Goal: Task Accomplishment & Management: Complete application form

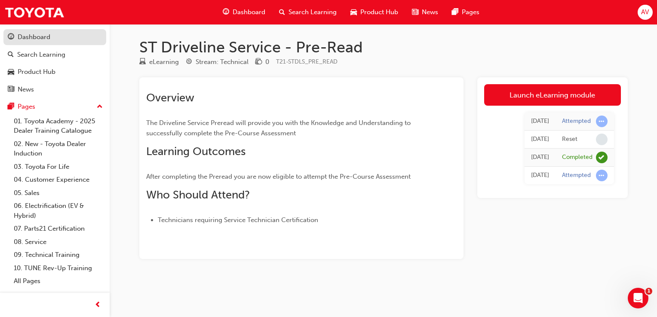
click at [33, 37] on div "Dashboard" at bounding box center [34, 37] width 33 height 10
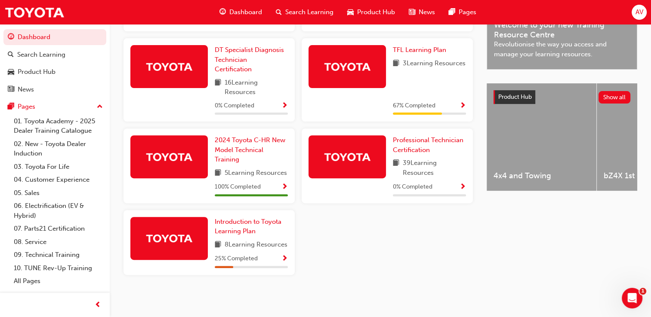
scroll to position [298, 0]
click at [410, 258] on div "Service Technician Certification 16 Learning Resources 81 % Completed 2024 Prad…" at bounding box center [298, 119] width 356 height 325
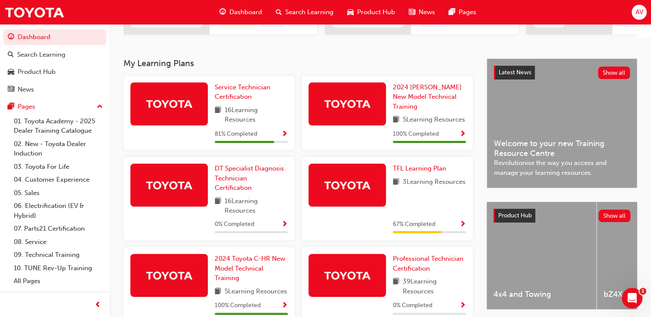
scroll to position [143, 0]
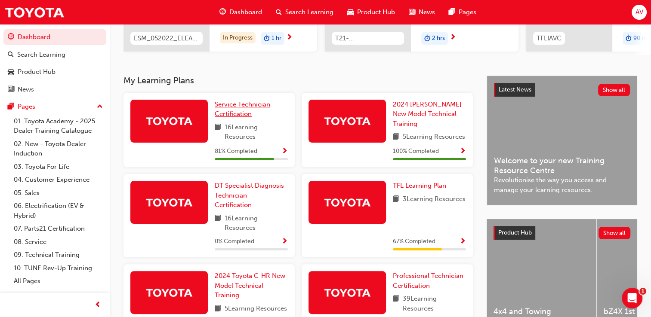
click at [244, 110] on span "Service Technician Certification" at bounding box center [242, 110] width 55 height 18
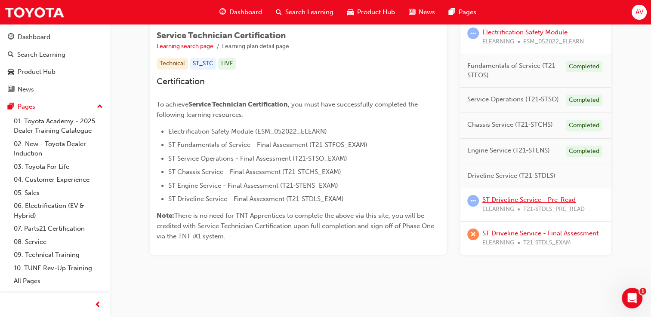
scroll to position [150, 0]
click at [539, 232] on link "ST Driveline Service - Final Assessment" at bounding box center [540, 233] width 116 height 8
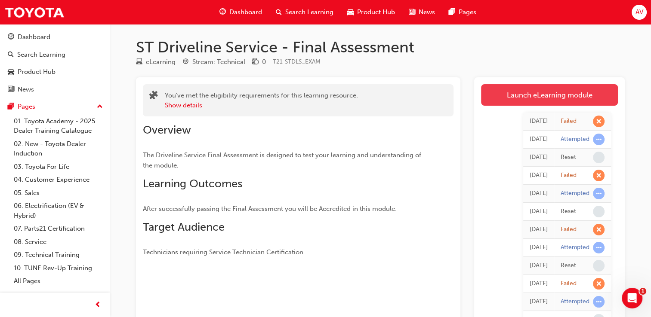
click at [563, 100] on link "Launch eLearning module" at bounding box center [549, 95] width 137 height 22
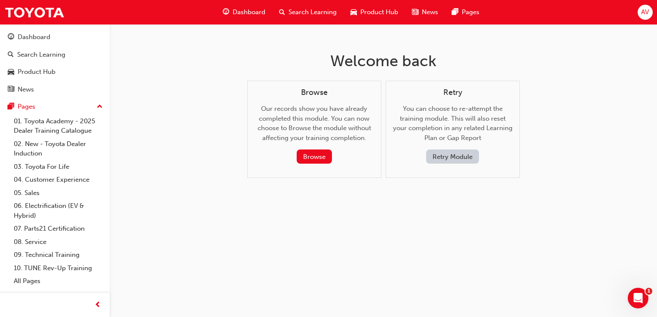
click at [461, 159] on button "Retry Module" at bounding box center [452, 157] width 53 height 14
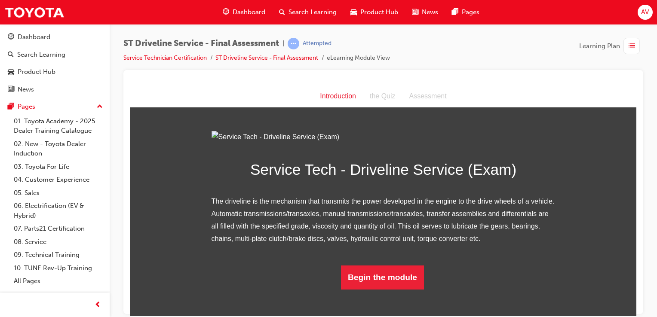
scroll to position [68, 0]
click at [396, 289] on button "Begin the module" at bounding box center [382, 277] width 83 height 24
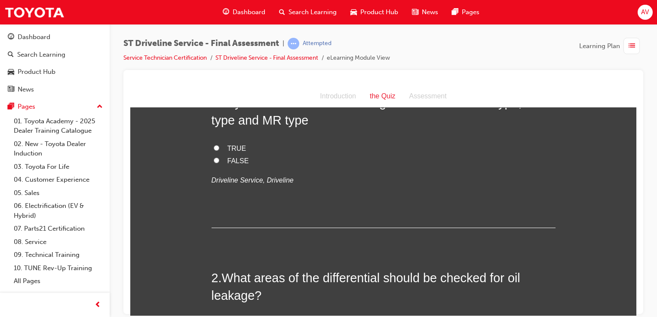
scroll to position [0, 0]
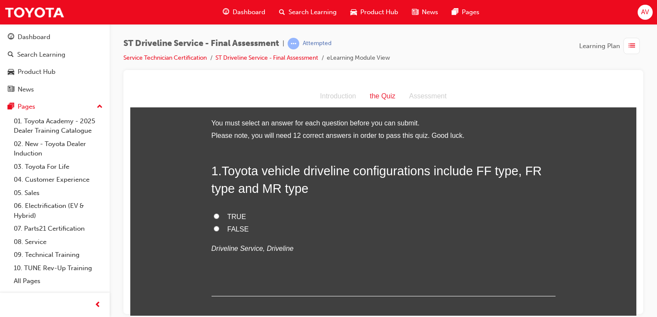
click at [214, 217] on input "TRUE" at bounding box center [217, 216] width 6 height 6
radio input "true"
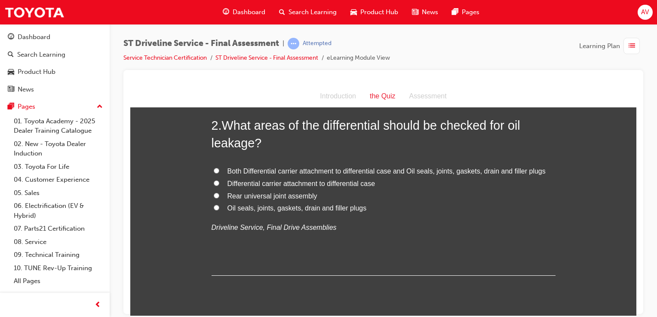
scroll to position [224, 0]
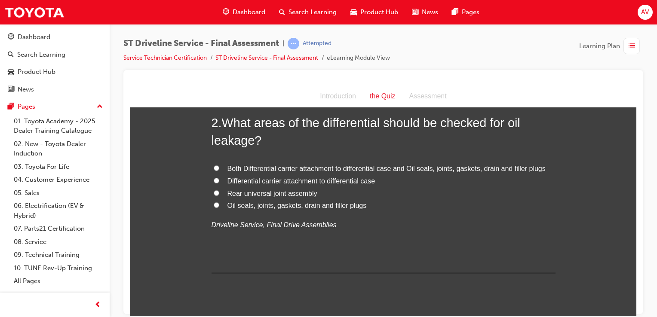
click at [214, 203] on input "Oil seals, joints, gaskets, drain and filler plugs" at bounding box center [217, 205] width 6 height 6
radio input "true"
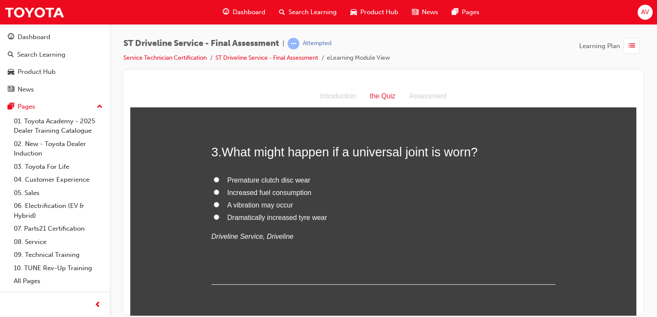
scroll to position [396, 0]
click at [214, 203] on input "A vibration may occur" at bounding box center [217, 204] width 6 height 6
radio input "true"
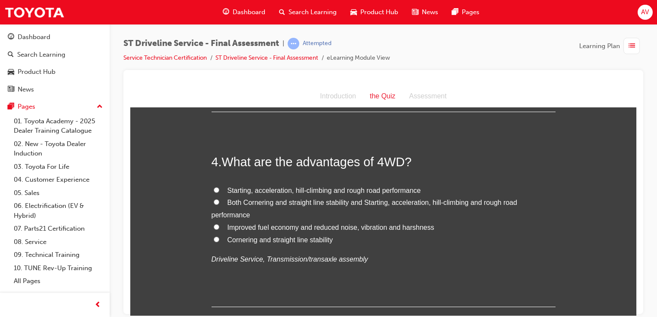
scroll to position [585, 0]
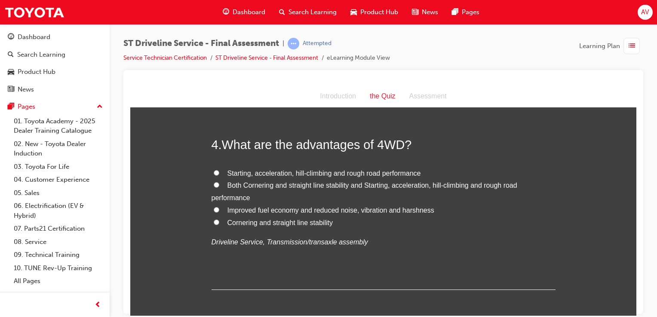
click at [215, 185] on input "Both Cornering and straight line stability and Starting, acceleration, hill-cli…" at bounding box center [217, 185] width 6 height 6
radio input "true"
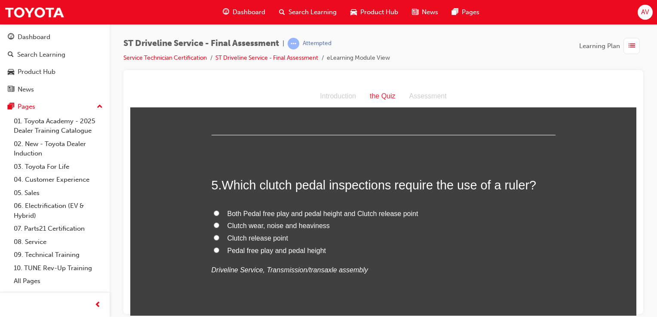
scroll to position [757, 0]
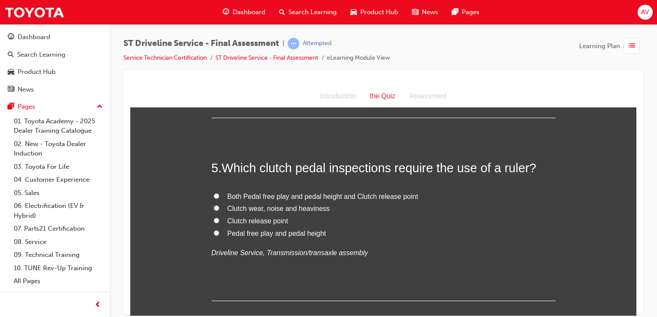
click at [212, 234] on label "Pedal free play and pedal height" at bounding box center [384, 234] width 344 height 12
click at [214, 234] on input "Pedal free play and pedal height" at bounding box center [217, 233] width 6 height 6
radio input "true"
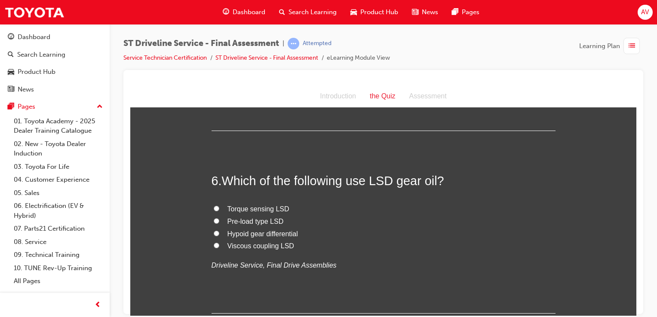
scroll to position [929, 0]
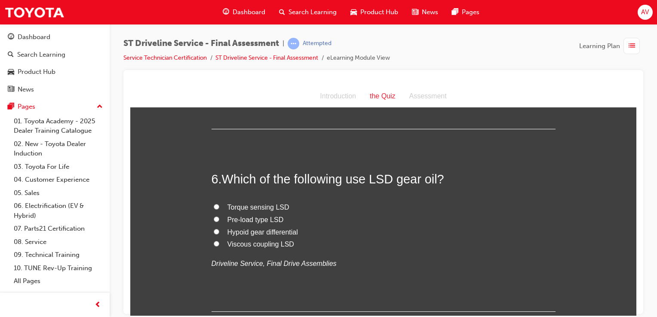
click at [214, 244] on input "Viscous coupling LSD" at bounding box center [217, 244] width 6 height 6
radio input "true"
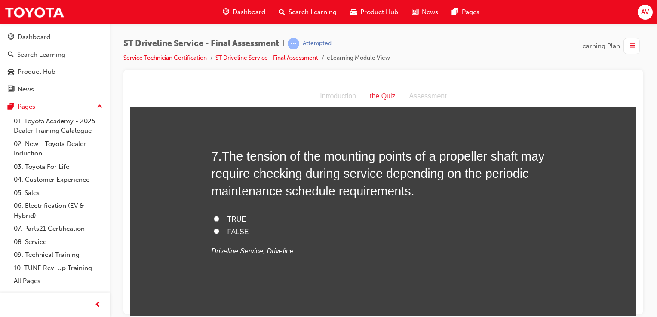
scroll to position [1135, 0]
click at [214, 217] on input "TRUE" at bounding box center [217, 218] width 6 height 6
radio input "true"
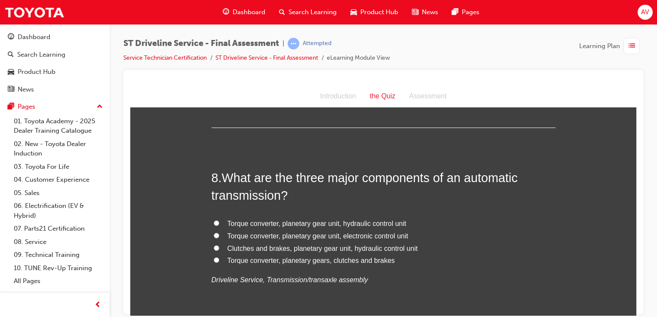
scroll to position [1308, 0]
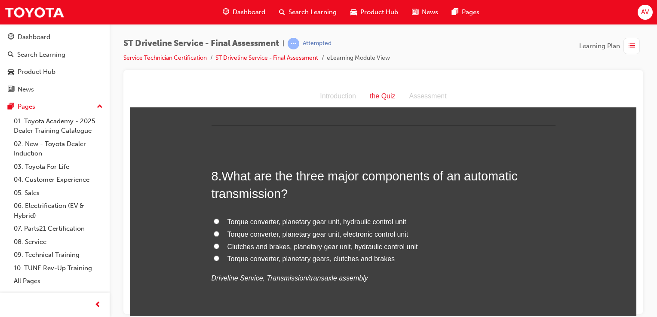
click at [494, 172] on span "What are the three major components of an automatic transmission?" at bounding box center [365, 184] width 306 height 31
click at [214, 219] on input "Torque converter, planetary gear unit, hydraulic control unit" at bounding box center [217, 221] width 6 height 6
radio input "true"
click at [509, 200] on h2 "8 . What are the three major components of an automatic transmission?" at bounding box center [384, 184] width 344 height 35
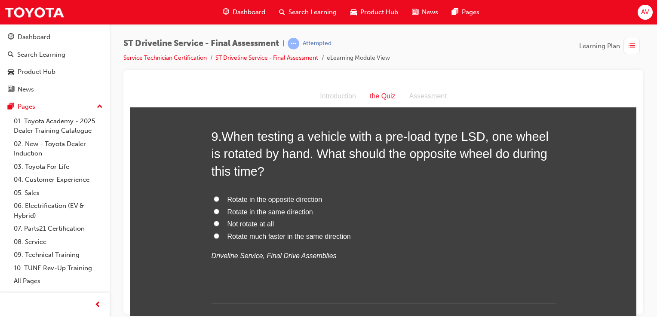
scroll to position [1548, 0]
click at [214, 223] on input "Not rotate at all" at bounding box center [217, 223] width 6 height 6
radio input "true"
click at [181, 234] on div "You must select an answer for each question before you can submit. Please note,…" at bounding box center [383, 58] width 506 height 2979
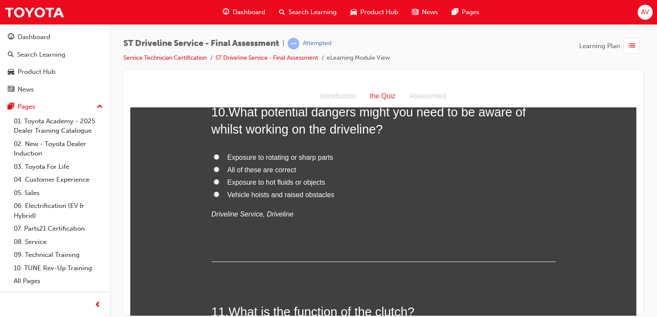
scroll to position [1789, 0]
click at [215, 167] on input "All of these are correct" at bounding box center [217, 170] width 6 height 6
radio input "true"
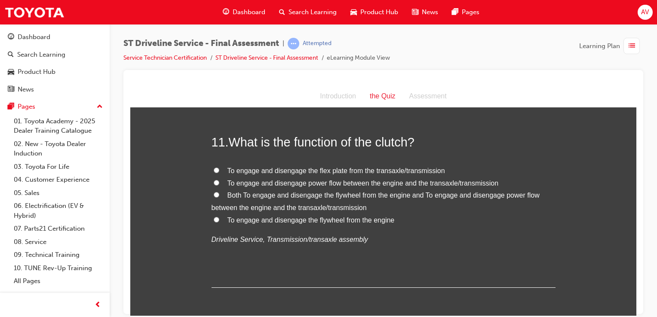
scroll to position [1961, 0]
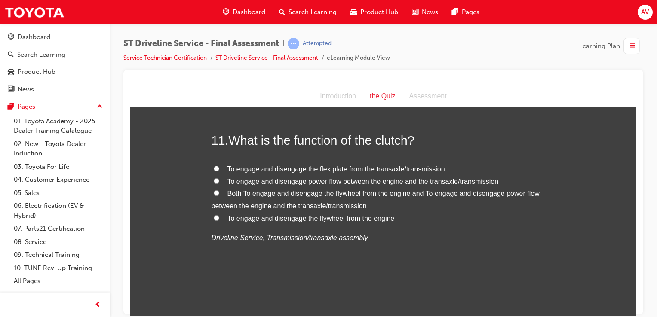
click at [214, 182] on input "To engage and disengage power flow between the engine and the transaxle/transmi…" at bounding box center [217, 181] width 6 height 6
radio input "true"
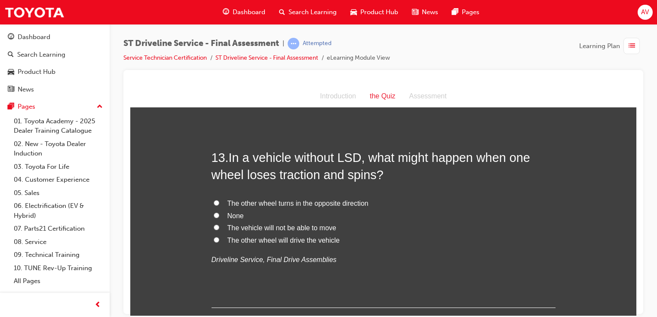
scroll to position [2357, 0]
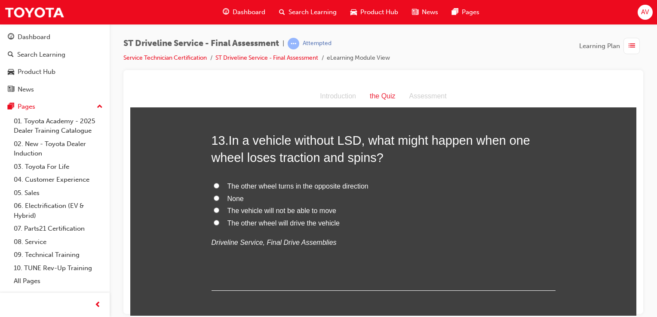
click at [214, 209] on input "The vehicle will not be able to move" at bounding box center [217, 210] width 6 height 6
radio input "true"
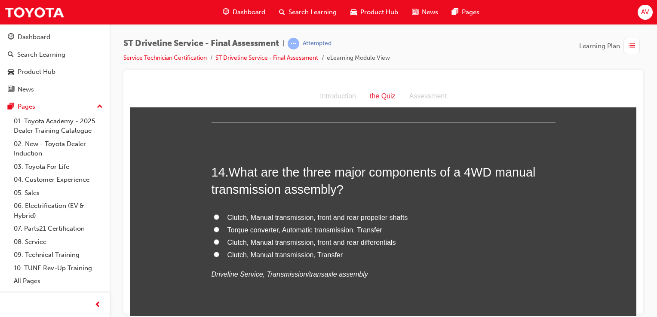
scroll to position [2546, 0]
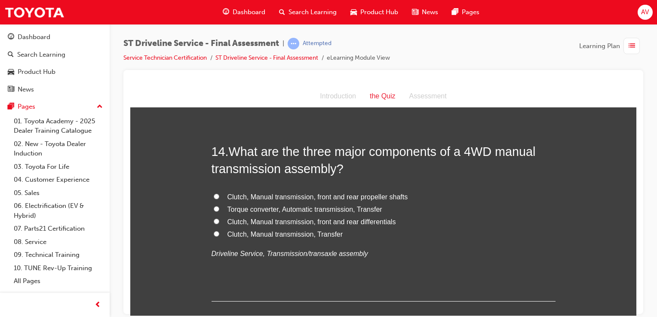
click at [214, 218] on input "Clutch, Manual transmission, front and rear differentials" at bounding box center [217, 221] width 6 height 6
radio input "true"
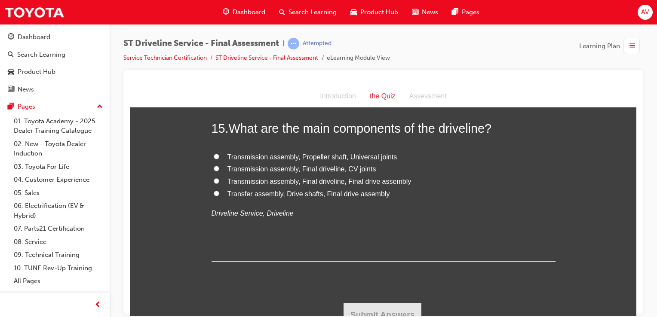
scroll to position [2770, 0]
click at [214, 193] on input "Transfer assembly, Drive shafts, Final drive assembly" at bounding box center [217, 193] width 6 height 6
radio input "true"
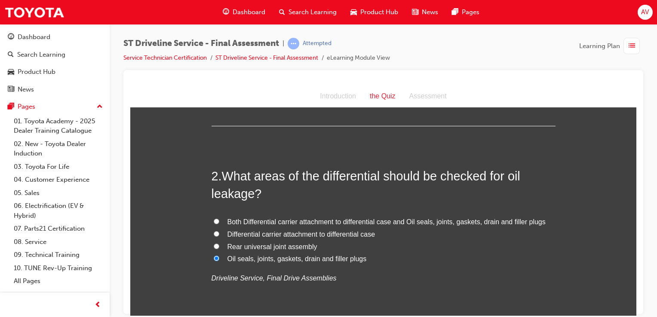
scroll to position [172, 0]
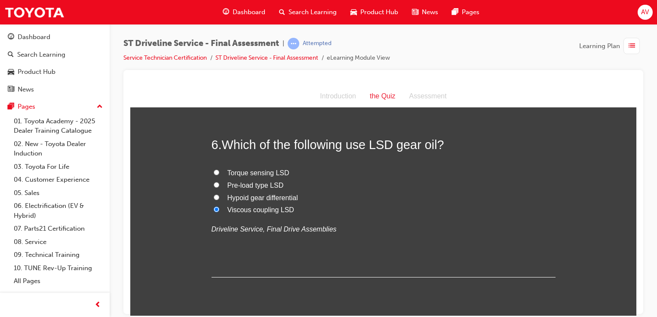
scroll to position [981, 0]
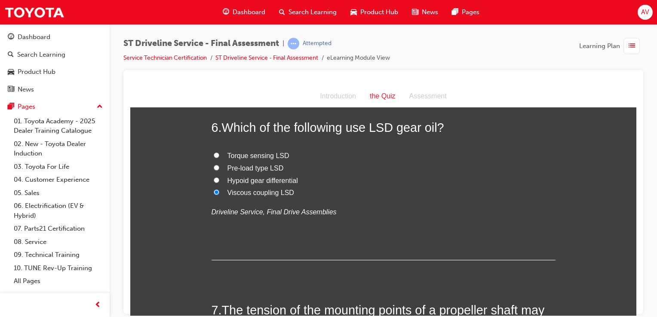
click at [214, 167] on input "Pre-load type LSD" at bounding box center [217, 168] width 6 height 6
radio input "true"
click at [214, 191] on input "Viscous coupling LSD" at bounding box center [217, 192] width 6 height 6
radio input "true"
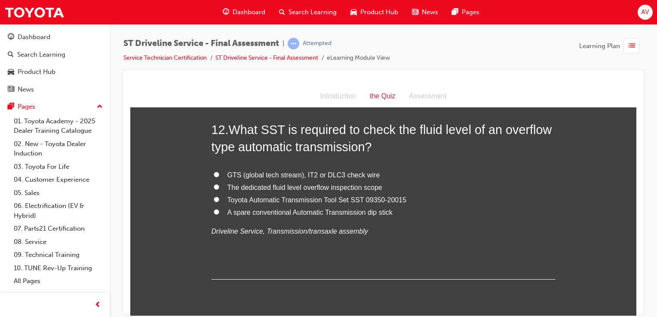
scroll to position [2168, 0]
click at [214, 210] on input "A spare conventional Automatic Transmission dip stick" at bounding box center [217, 212] width 6 height 6
radio input "true"
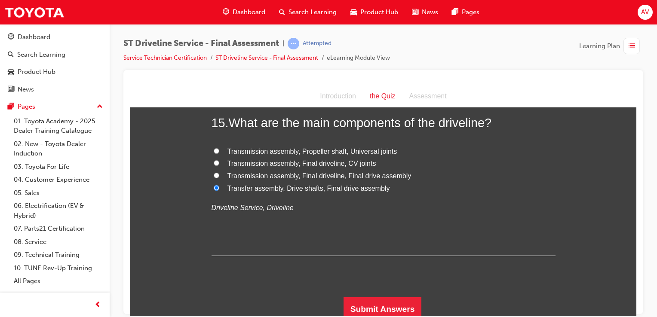
scroll to position [2779, 0]
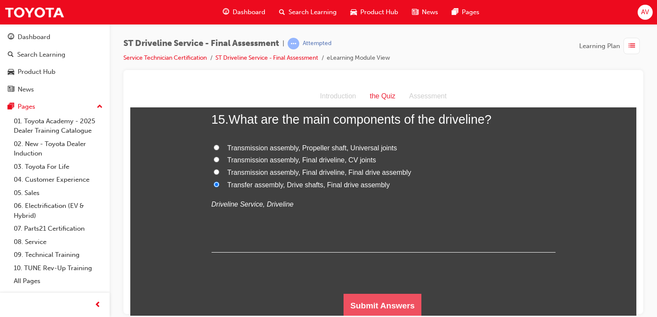
click at [387, 306] on button "Submit Answers" at bounding box center [383, 306] width 78 height 24
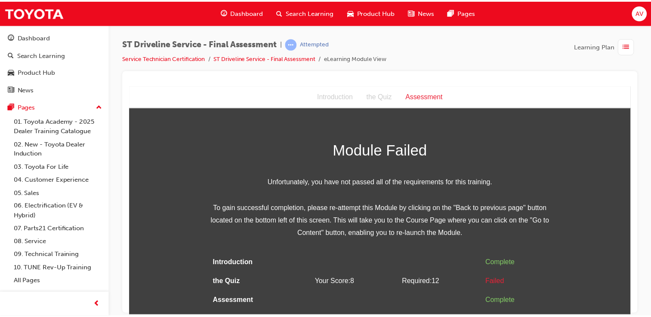
scroll to position [0, 0]
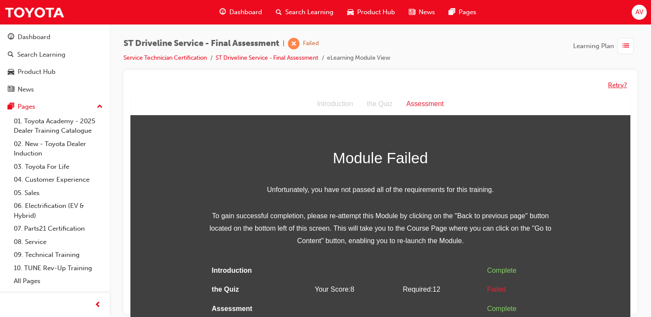
click at [616, 81] on button "Retry?" at bounding box center [617, 85] width 19 height 10
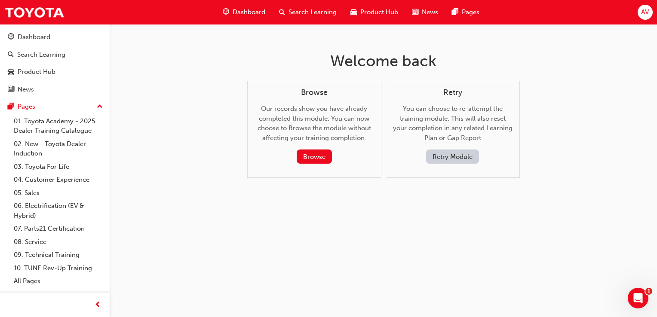
click at [470, 152] on button "Retry Module" at bounding box center [452, 157] width 53 height 14
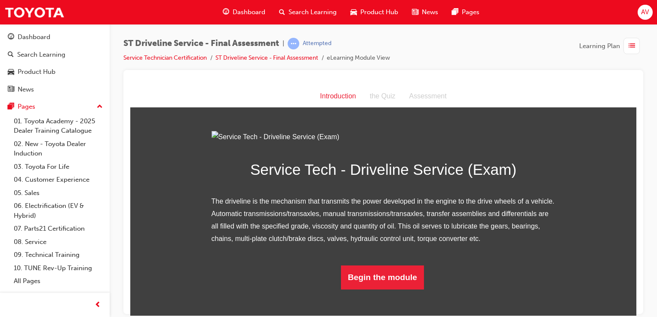
scroll to position [68, 0]
click at [401, 289] on button "Begin the module" at bounding box center [382, 277] width 83 height 24
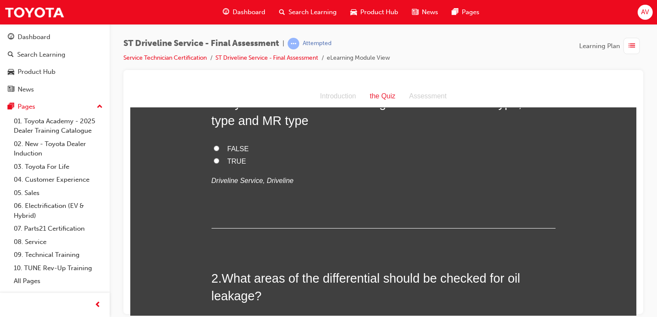
scroll to position [0, 0]
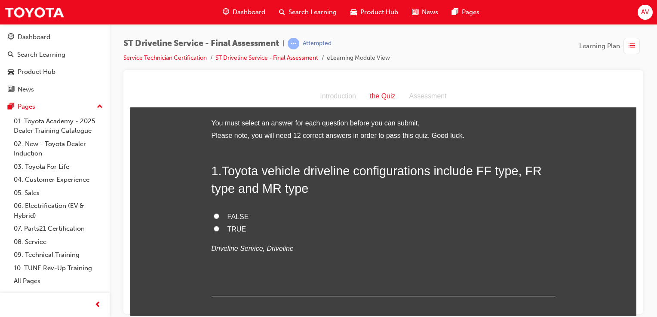
click at [214, 231] on input "TRUE" at bounding box center [217, 229] width 6 height 6
radio input "true"
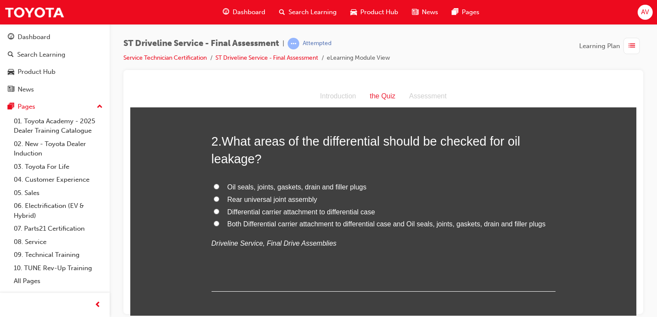
scroll to position [206, 0]
click at [214, 223] on input "Both Differential carrier attachment to differential case and Oil seals, joints…" at bounding box center [217, 222] width 6 height 6
radio input "true"
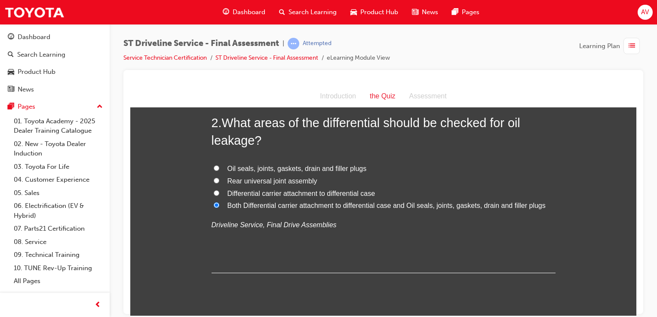
click at [214, 170] on input "Oil seals, joints, gaskets, drain and filler plugs" at bounding box center [217, 168] width 6 height 6
radio input "true"
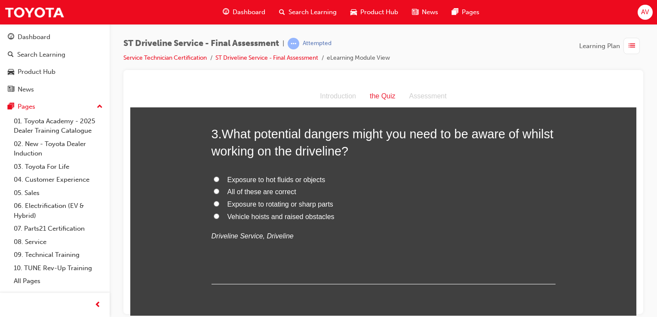
scroll to position [430, 0]
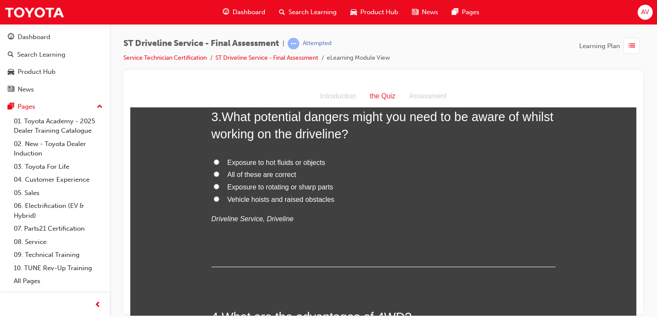
click at [214, 173] on input "All of these are correct" at bounding box center [217, 174] width 6 height 6
radio input "true"
click at [214, 200] on input "Vehicle hoists and raised obstacles" at bounding box center [217, 199] width 6 height 6
radio input "true"
click at [214, 174] on input "All of these are correct" at bounding box center [217, 174] width 6 height 6
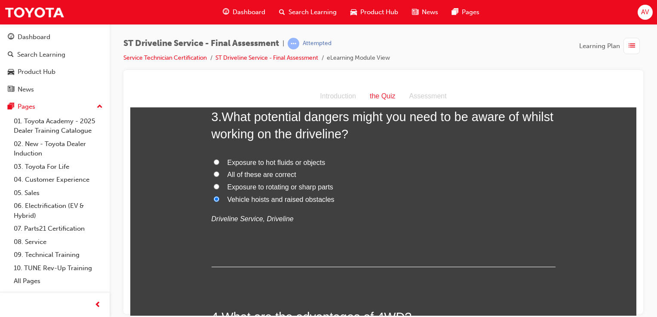
radio input "true"
click at [214, 188] on input "Exposure to rotating or sharp parts" at bounding box center [217, 187] width 6 height 6
radio input "true"
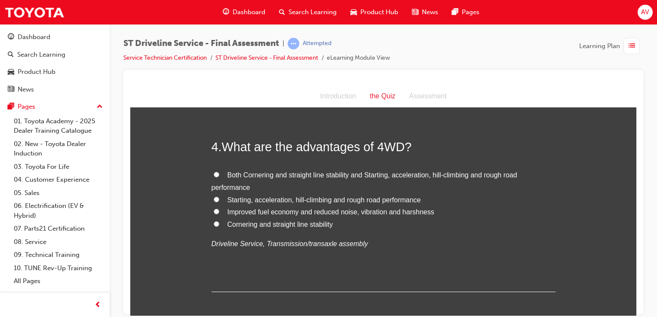
scroll to position [602, 0]
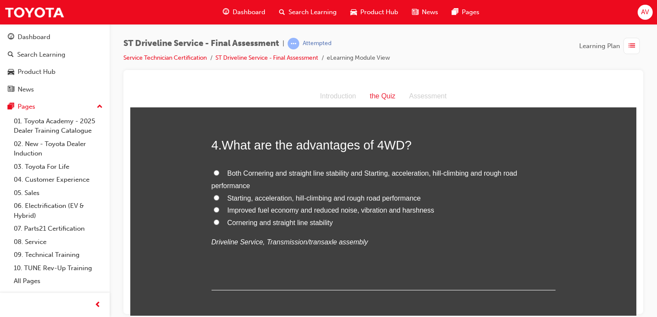
click at [214, 172] on input "Both Cornering and straight line stability and Starting, acceleration, hill-cli…" at bounding box center [217, 173] width 6 height 6
radio input "true"
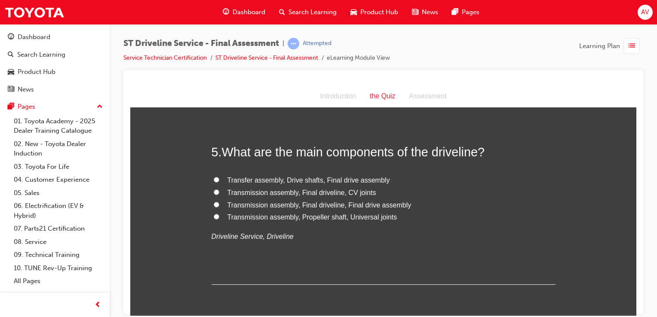
scroll to position [791, 0]
click at [254, 180] on span "Transfer assembly, Drive shafts, Final drive assembly" at bounding box center [309, 178] width 163 height 7
click at [219, 180] on input "Transfer assembly, Drive shafts, Final drive assembly" at bounding box center [217, 179] width 6 height 6
radio input "true"
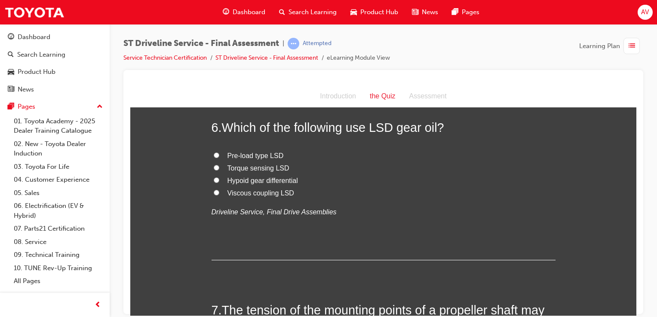
scroll to position [1015, 0]
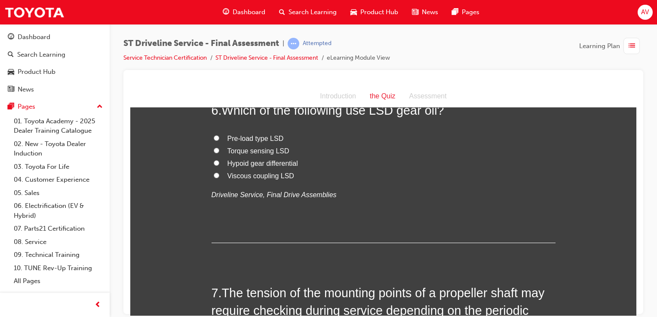
drag, startPoint x: 214, startPoint y: 137, endPoint x: 199, endPoint y: 150, distance: 20.1
click at [214, 136] on input "Pre-load type LSD" at bounding box center [217, 138] width 6 height 6
radio input "true"
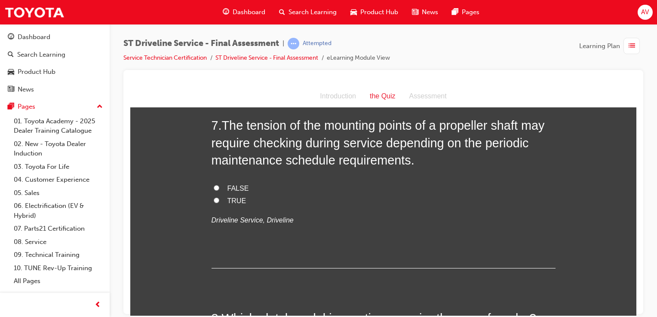
scroll to position [1187, 0]
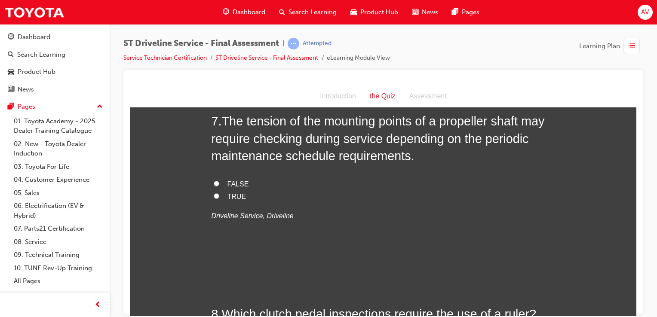
click at [214, 195] on input "TRUE" at bounding box center [217, 196] width 6 height 6
radio input "true"
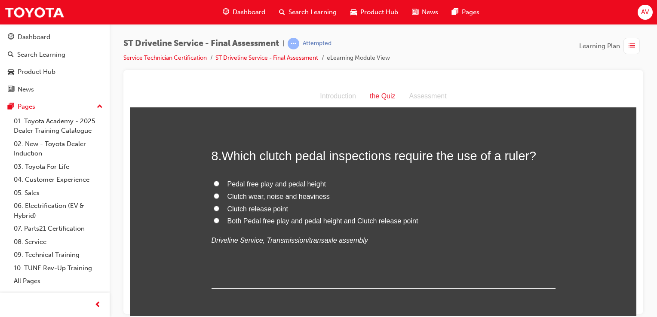
scroll to position [1359, 0]
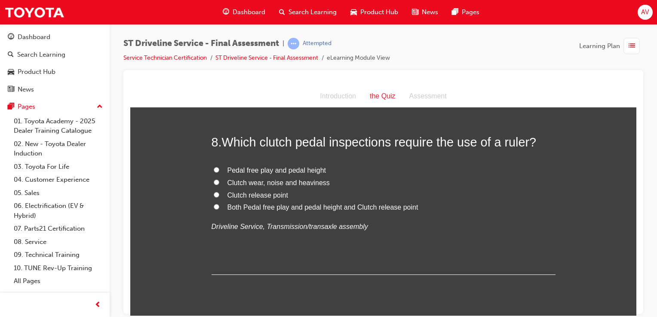
click at [214, 207] on input "Both Pedal free play and pedal height and Clutch release point" at bounding box center [217, 207] width 6 height 6
radio input "true"
click at [195, 209] on div "You must select an answer for each question before you can submit. Please note,…" at bounding box center [383, 247] width 506 height 2979
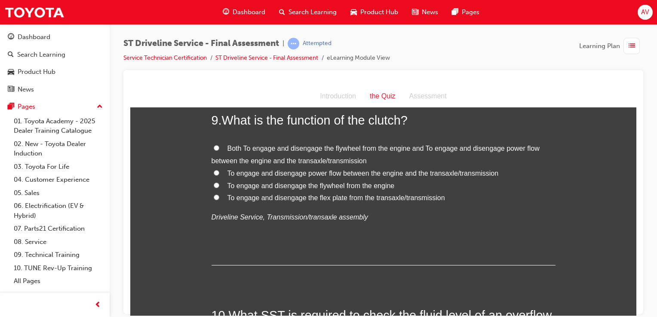
scroll to position [1566, 0]
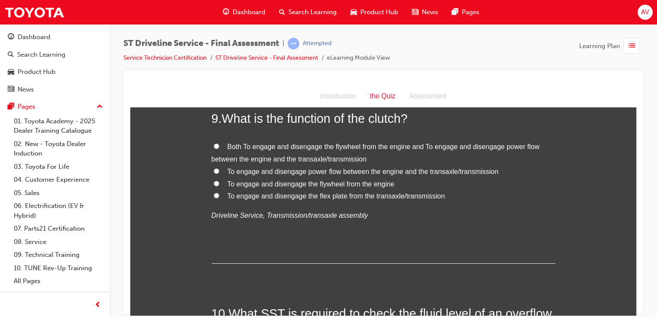
click at [214, 143] on input "Both To engage and disengage the flywheel from the engine and To engage and dis…" at bounding box center [217, 146] width 6 height 6
radio input "true"
click at [205, 151] on div "You must select an answer for each question before you can submit. Please note,…" at bounding box center [383, 40] width 506 height 2979
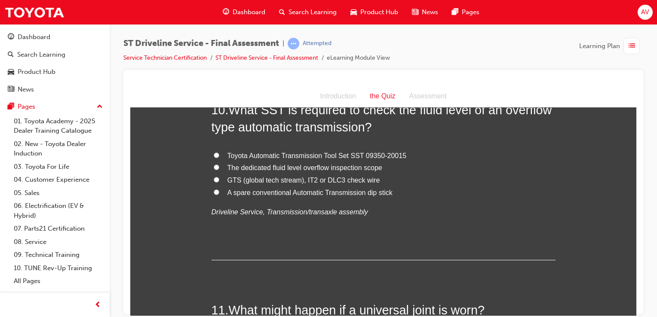
scroll to position [1772, 0]
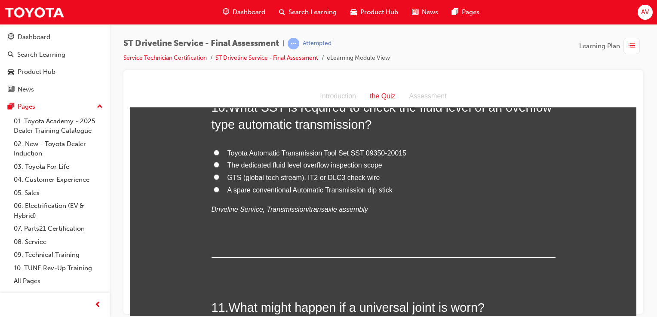
click at [212, 152] on label "Toyota Automatic Transmission Tool Set SST 09350-20015" at bounding box center [384, 153] width 344 height 12
click at [214, 152] on input "Toyota Automatic Transmission Tool Set SST 09350-20015" at bounding box center [217, 153] width 6 height 6
radio input "true"
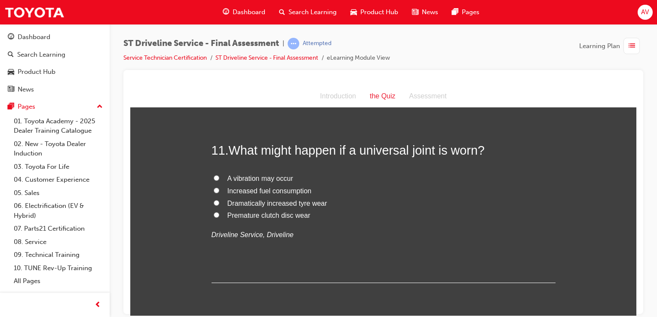
scroll to position [1944, 0]
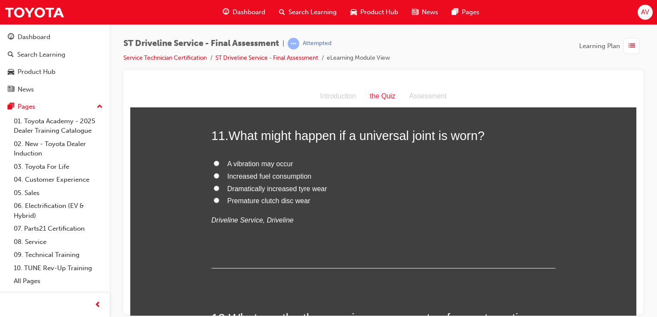
click at [214, 160] on input "A vibration may occur" at bounding box center [217, 163] width 6 height 6
radio input "true"
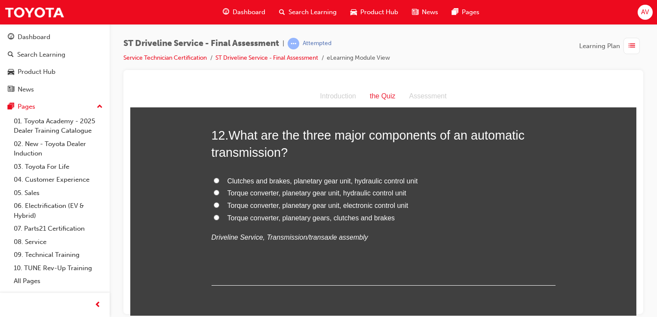
scroll to position [2133, 0]
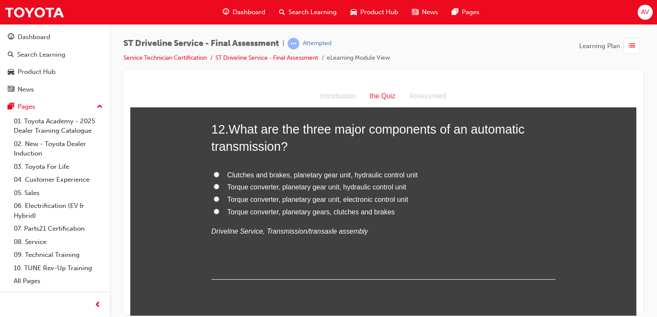
drag, startPoint x: 213, startPoint y: 184, endPoint x: 194, endPoint y: 199, distance: 24.2
click at [214, 188] on input "Torque converter, planetary gear unit, hydraulic control unit" at bounding box center [217, 187] width 6 height 6
radio input "true"
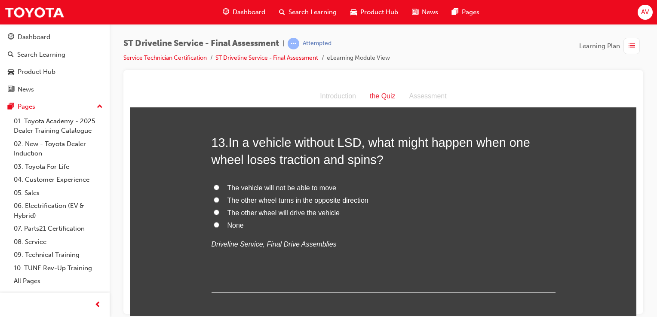
scroll to position [2323, 0]
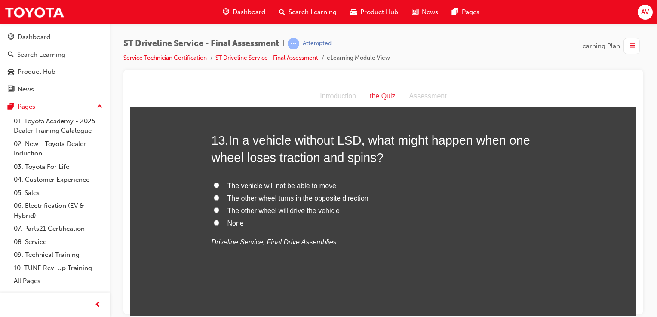
click at [214, 187] on input "The vehicle will not be able to move" at bounding box center [217, 185] width 6 height 6
radio input "true"
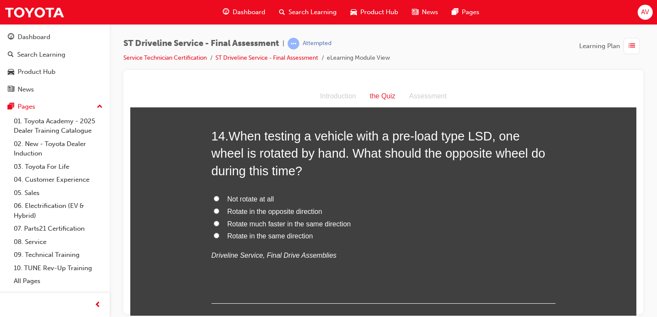
scroll to position [2529, 0]
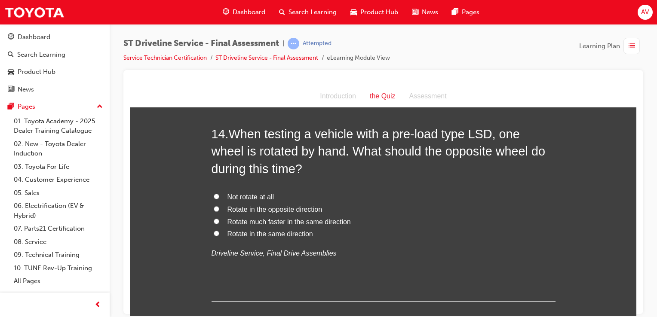
click at [214, 231] on input "Rotate in the same direction" at bounding box center [217, 234] width 6 height 6
radio input "true"
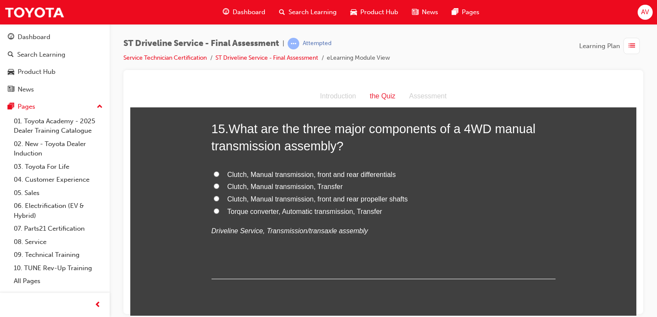
scroll to position [2753, 0]
click at [217, 170] on label "Clutch, Manual transmission, front and rear differentials" at bounding box center [384, 174] width 344 height 12
click at [217, 170] on input "Clutch, Manual transmission, front and rear differentials" at bounding box center [217, 173] width 6 height 6
radio input "true"
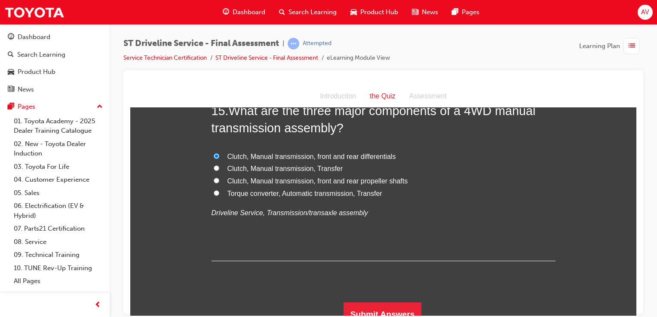
scroll to position [2779, 0]
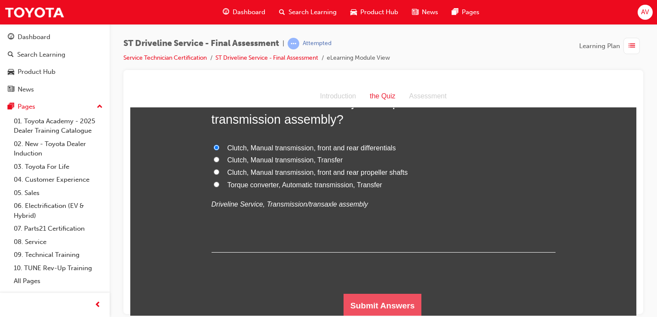
click at [373, 299] on button "Submit Answers" at bounding box center [383, 306] width 78 height 24
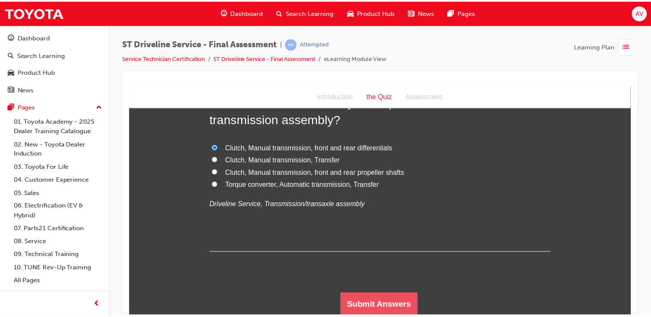
scroll to position [0, 0]
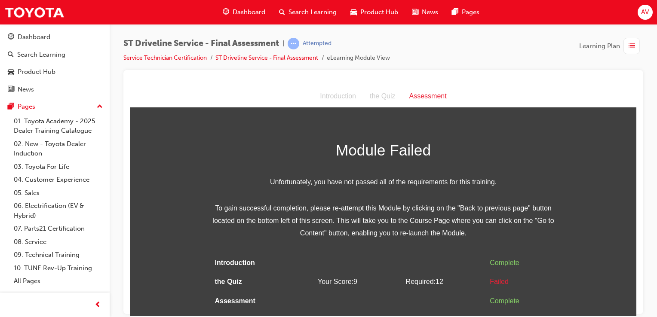
click at [446, 262] on td at bounding box center [445, 262] width 84 height 19
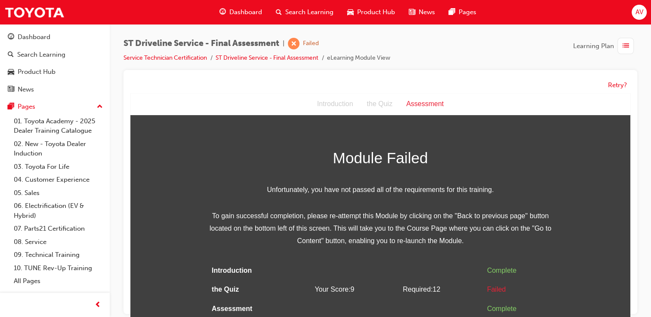
click at [494, 82] on div "Retry?" at bounding box center [380, 85] width 500 height 17
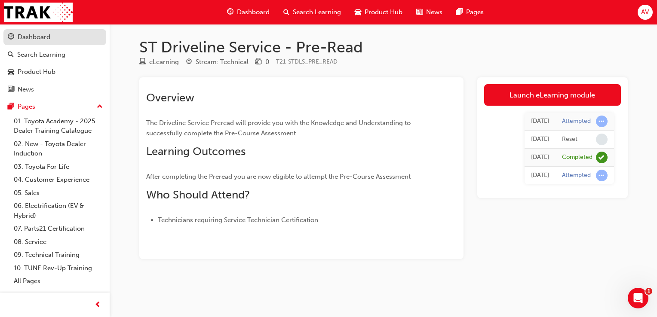
click at [39, 40] on div "Dashboard" at bounding box center [34, 37] width 33 height 10
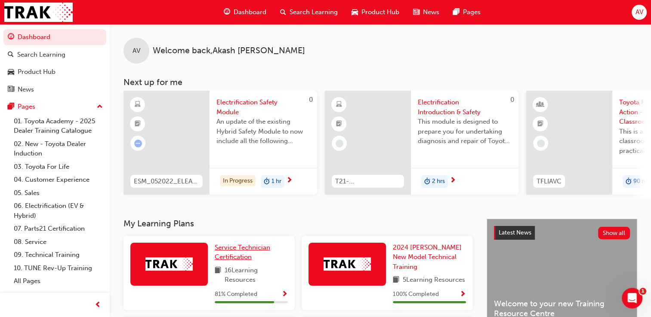
click at [233, 256] on span "Service Technician Certification" at bounding box center [242, 253] width 55 height 18
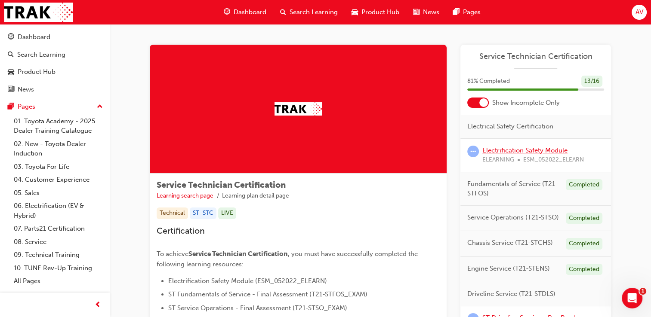
click at [535, 151] on link "Electrification Safety Module" at bounding box center [524, 151] width 85 height 8
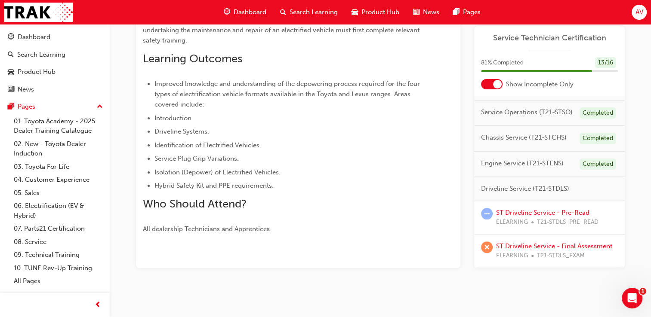
scroll to position [103, 0]
click at [542, 209] on link "ST Driveline Service - Pre-Read" at bounding box center [542, 213] width 93 height 8
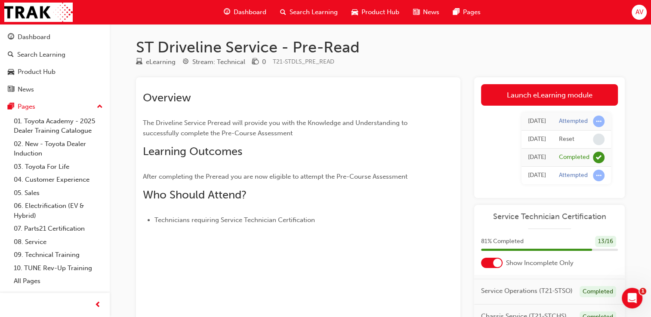
click at [201, 149] on span "Learning Outcomes" at bounding box center [192, 151] width 99 height 13
drag, startPoint x: 297, startPoint y: 60, endPoint x: 171, endPoint y: 68, distance: 126.7
click at [171, 68] on div "eLearning Stream: Technical 0 T21-STDLS_PRE_READ" at bounding box center [380, 64] width 489 height 14
click at [157, 64] on div "eLearning" at bounding box center [161, 62] width 30 height 10
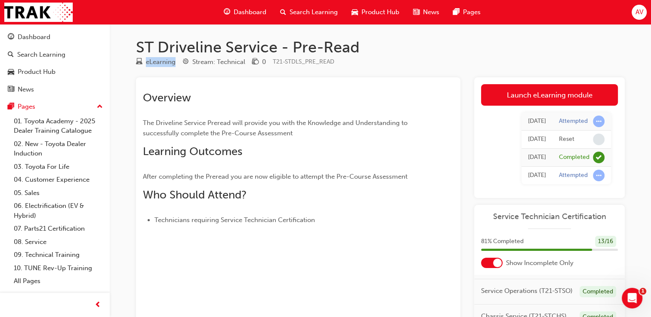
click at [157, 64] on div "eLearning" at bounding box center [161, 62] width 30 height 10
drag, startPoint x: 157, startPoint y: 64, endPoint x: 241, endPoint y: 66, distance: 83.9
click at [241, 66] on div "Stream: Technical" at bounding box center [218, 62] width 53 height 10
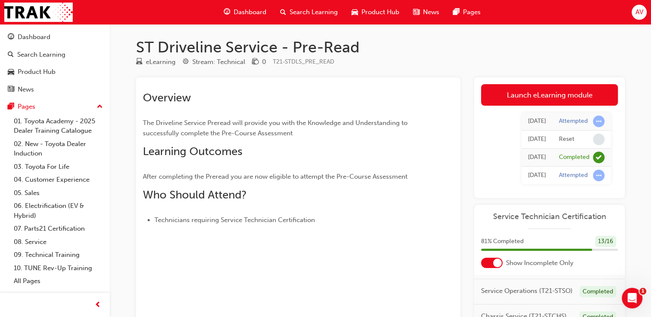
click at [364, 64] on div "eLearning Stream: Technical 0 T21-STDLS_PRE_READ" at bounding box center [380, 64] width 489 height 14
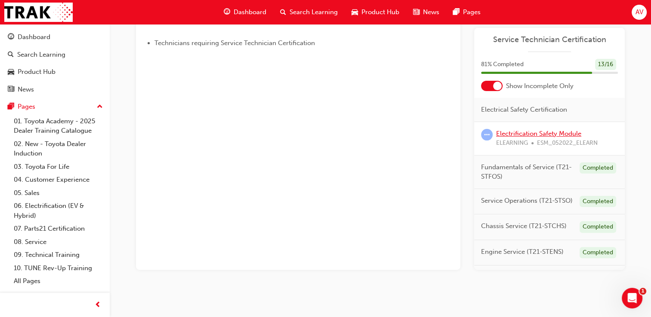
click at [562, 132] on link "Electrification Safety Module" at bounding box center [538, 134] width 85 height 8
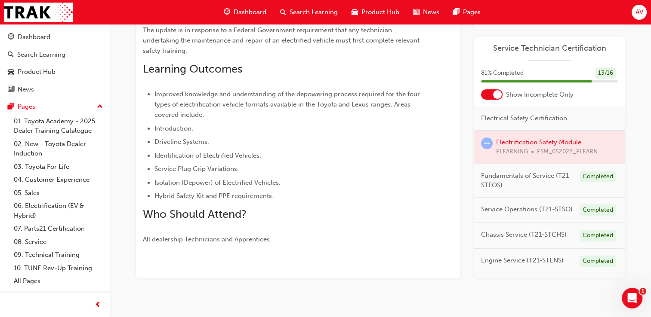
click at [311, 183] on li "Isolation (Depower) of Electrified Vehicles." at bounding box center [288, 183] width 268 height 10
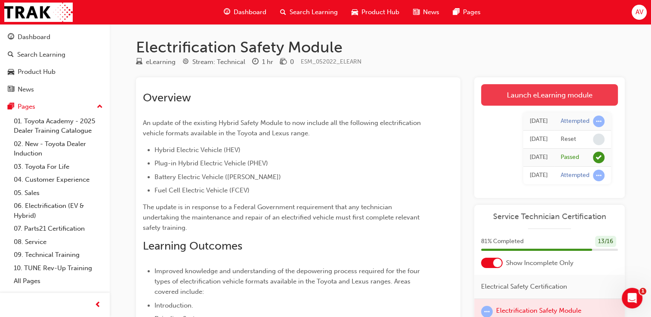
click at [582, 94] on link "Launch eLearning module" at bounding box center [549, 95] width 137 height 22
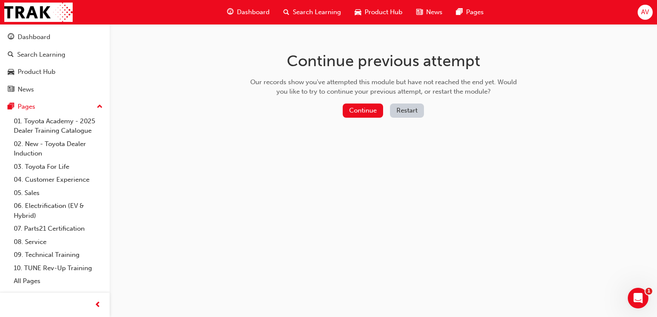
click at [412, 109] on button "Restart" at bounding box center [407, 111] width 34 height 14
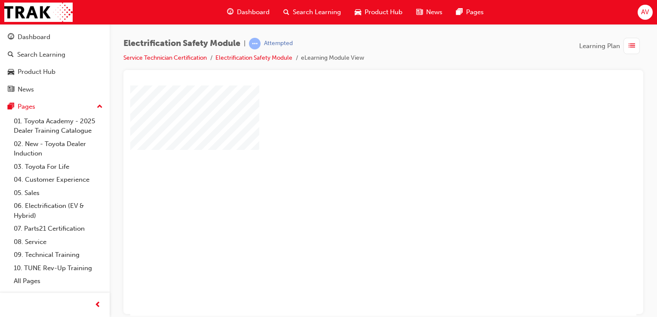
click at [359, 176] on div "play" at bounding box center [359, 176] width 0 height 0
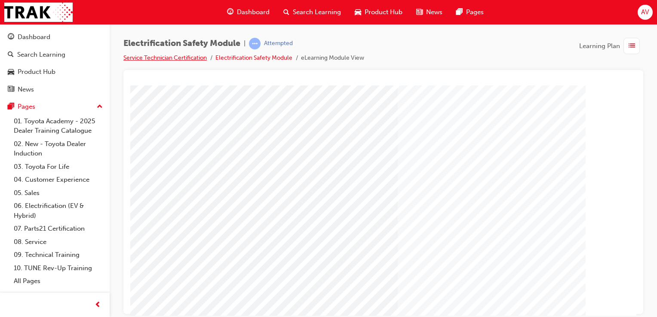
click at [171, 55] on link "Service Technician Certification" at bounding box center [164, 57] width 83 height 7
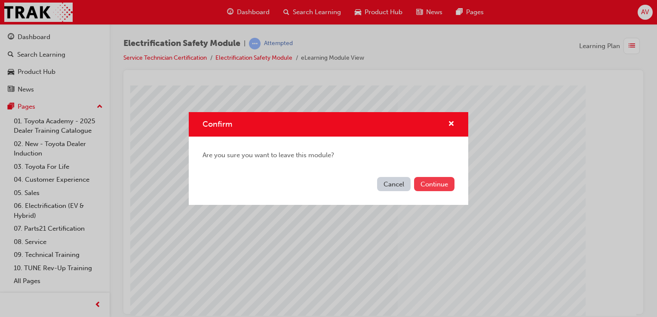
click at [426, 179] on button "Continue" at bounding box center [434, 184] width 40 height 14
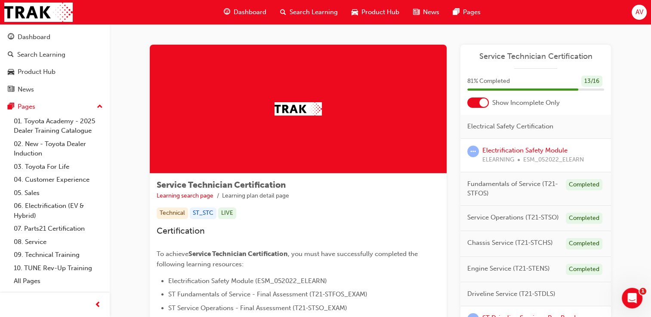
click at [356, 228] on h3 "Certification" at bounding box center [298, 231] width 283 height 10
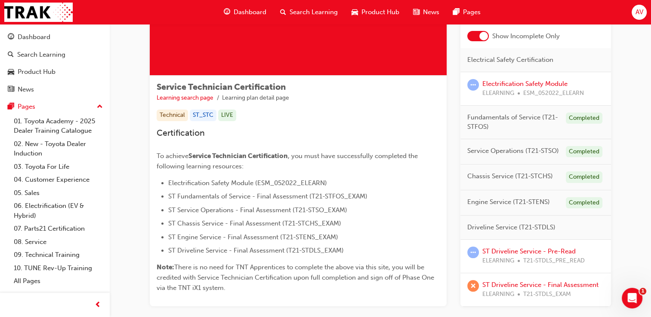
scroll to position [81, 0]
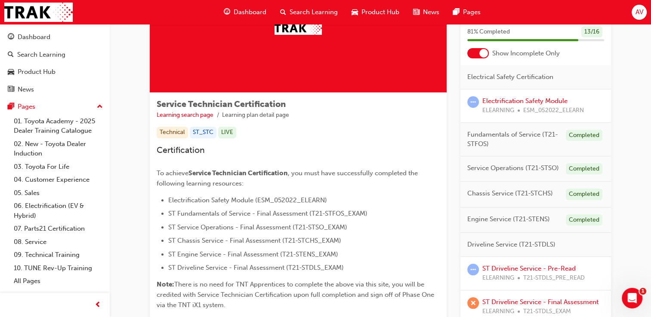
click at [169, 132] on div "Technical" at bounding box center [172, 133] width 31 height 12
click at [218, 128] on div "LIVE" at bounding box center [227, 133] width 18 height 12
click at [196, 113] on link "Learning search page" at bounding box center [185, 114] width 57 height 7
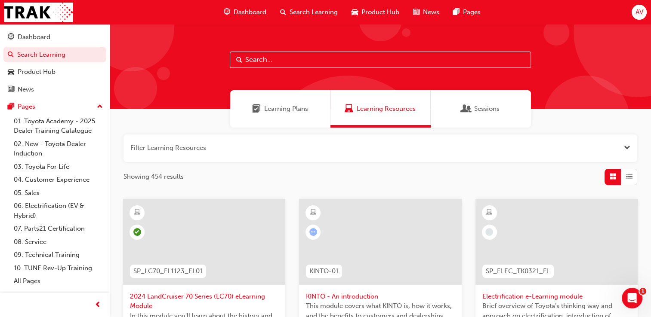
click at [262, 63] on input "text" at bounding box center [380, 60] width 301 height 16
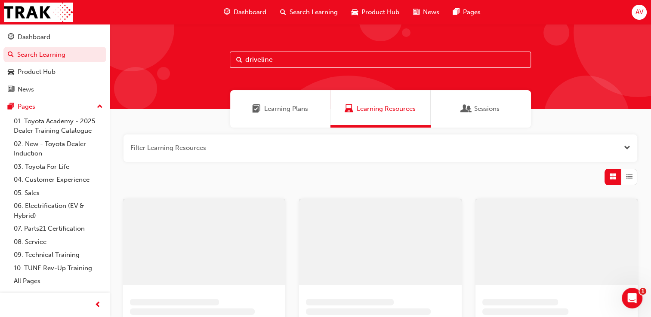
type input "driveline"
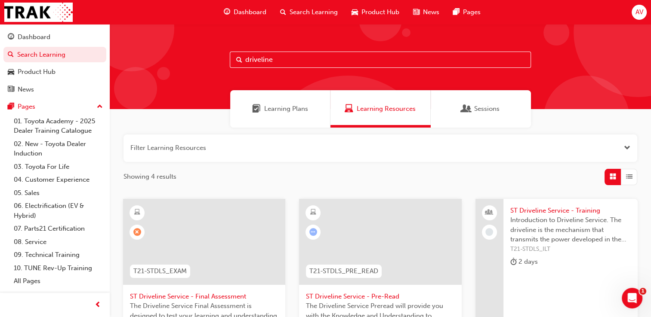
click at [391, 296] on span "ST Driveline Service - Pre-Read" at bounding box center [380, 297] width 148 height 10
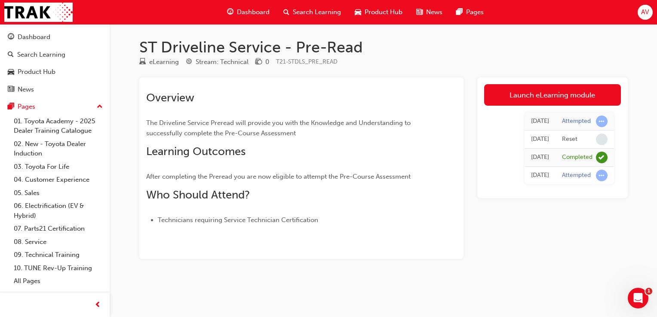
click at [464, 57] on div "eLearning Stream: Technical 0 T21-STDLS_PRE_READ" at bounding box center [383, 64] width 489 height 14
click at [170, 157] on span "Learning Outcomes" at bounding box center [195, 151] width 99 height 13
click at [166, 105] on h2 "Overview" at bounding box center [286, 98] width 280 height 14
click at [224, 56] on h1 "ST Driveline Service - Pre-Read" at bounding box center [383, 47] width 489 height 19
click at [302, 63] on span "T21-STDLS_PRE_READ" at bounding box center [307, 61] width 62 height 7
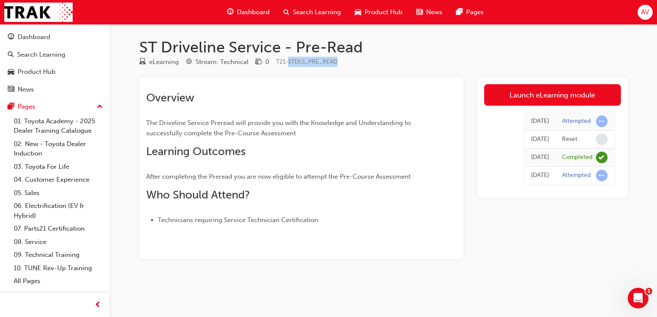
click at [302, 63] on span "T21-STDLS_PRE_READ" at bounding box center [307, 61] width 62 height 7
drag, startPoint x: 302, startPoint y: 63, endPoint x: 436, endPoint y: 57, distance: 134.3
click at [436, 57] on div "eLearning Stream: Technical 0 T21-STDLS_PRE_READ" at bounding box center [383, 64] width 489 height 14
copy div "T21-STDLS_PRE_READ"
click at [265, 120] on span "The Driveline Service Preread will provide you with the Knowledge and Understan…" at bounding box center [279, 128] width 266 height 18
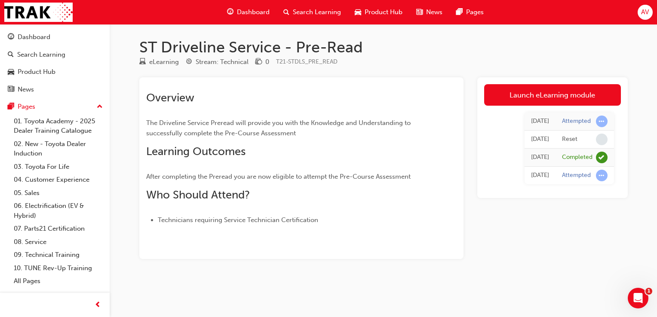
click at [227, 65] on div "Stream: Technical" at bounding box center [222, 62] width 53 height 10
click at [479, 248] on div "Launch eLearning module 5 days ago Attempted 5 days ago Reset Fri 1 Aug 2025 Co…" at bounding box center [552, 168] width 151 height 182
click at [63, 58] on div "Search Learning" at bounding box center [41, 55] width 48 height 10
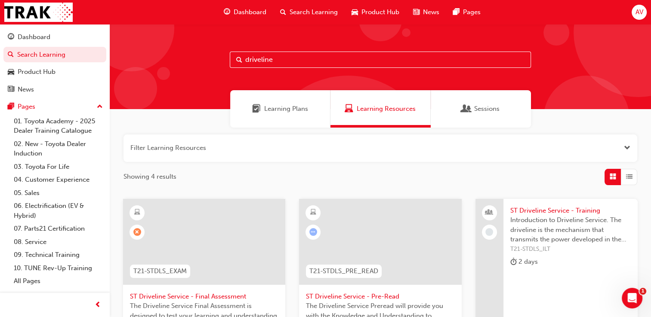
click at [222, 297] on span "ST Driveline Service - Final Assessment" at bounding box center [204, 297] width 148 height 10
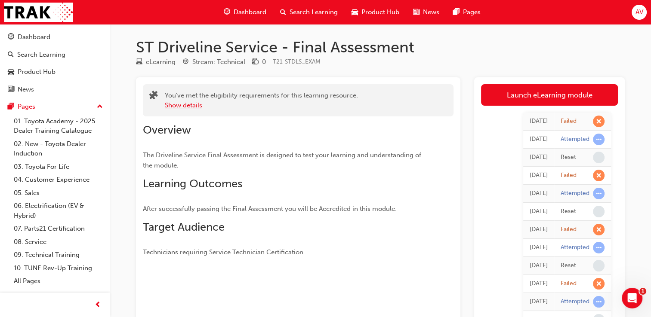
click at [185, 108] on button "Show details" at bounding box center [183, 106] width 37 height 10
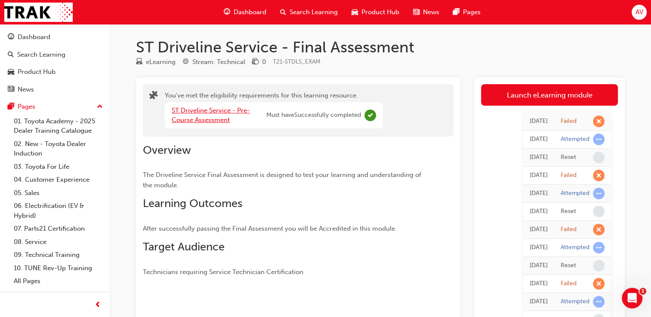
click at [209, 110] on link "ST Driveline Service - Pre-Course Assessment" at bounding box center [211, 116] width 78 height 18
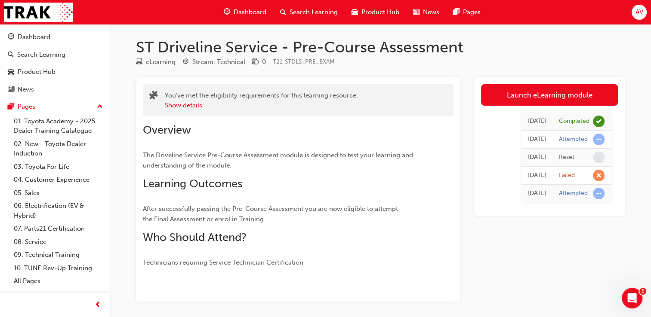
click at [309, 154] on span "The Driveline Service Pre-Course Assessment module is designed to test your lea…" at bounding box center [279, 160] width 272 height 18
click at [149, 63] on div "eLearning" at bounding box center [161, 62] width 30 height 10
click at [295, 14] on span "Search Learning" at bounding box center [313, 12] width 48 height 10
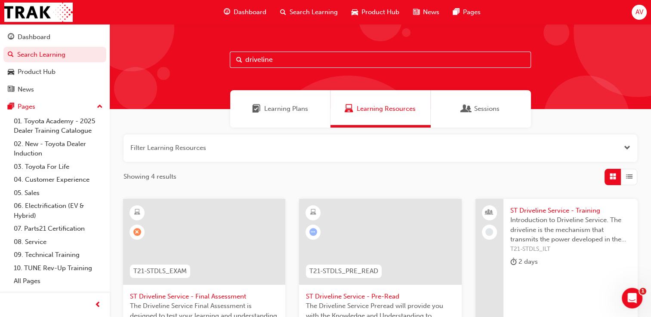
click at [373, 295] on span "ST Driveline Service - Pre-Read" at bounding box center [380, 297] width 148 height 10
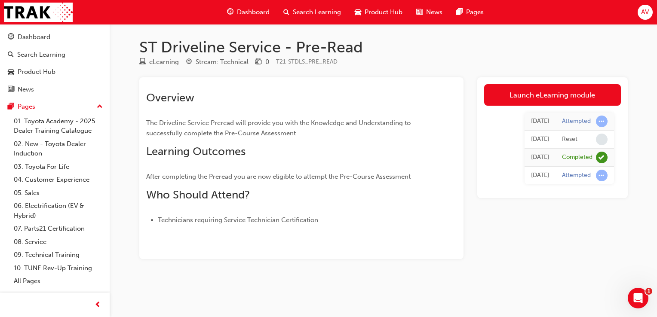
click at [222, 68] on div "eLearning Stream: Technical 0 T21-STDLS_PRE_READ" at bounding box center [383, 64] width 489 height 14
click at [436, 65] on div "eLearning Stream: Technical 0 T21-STDLS_PRE_READ" at bounding box center [383, 64] width 489 height 14
click at [458, 296] on div "ST Driveline Service - Pre-Read eLearning Stream: Technical 0 T21-STDLS_PRE_REA…" at bounding box center [328, 158] width 657 height 317
click at [375, 12] on span "Product Hub" at bounding box center [384, 12] width 38 height 10
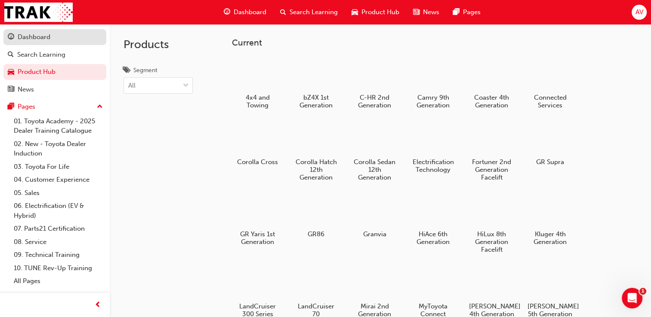
click at [42, 41] on div "Dashboard" at bounding box center [34, 37] width 33 height 10
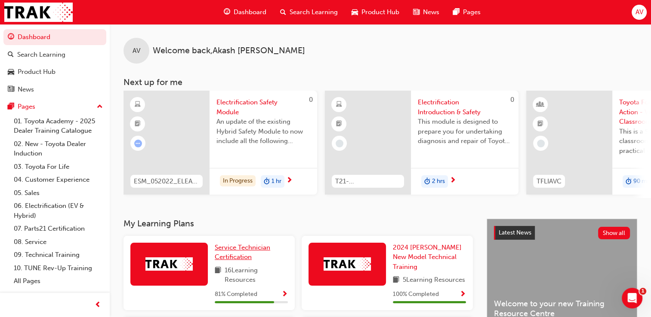
click at [228, 252] on span "Service Technician Certification" at bounding box center [242, 253] width 55 height 18
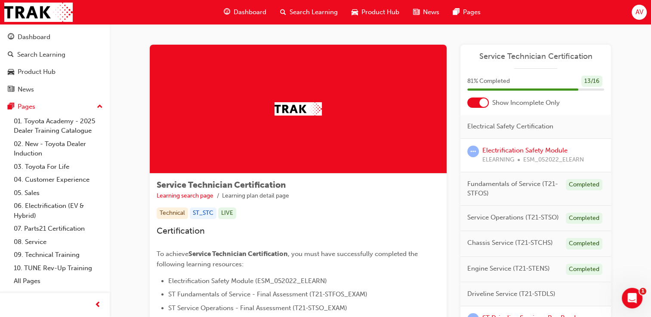
click at [380, 204] on div "Service Technician Certification Learning search page Learning plan detail page…" at bounding box center [298, 289] width 297 height 231
click at [629, 172] on div "Service Technician Certification Learning search page Learning plan detail page…" at bounding box center [380, 235] width 516 height 422
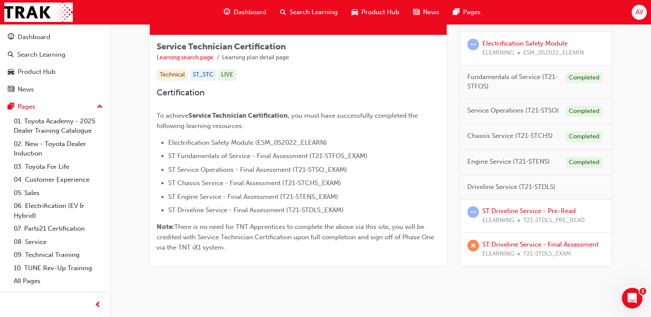
scroll to position [132, 0]
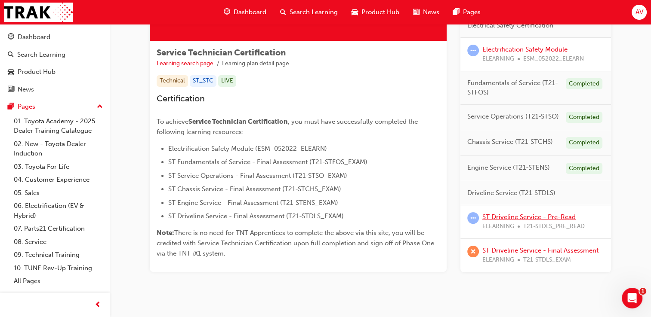
click at [493, 215] on link "ST Driveline Service - Pre-Read" at bounding box center [528, 217] width 93 height 8
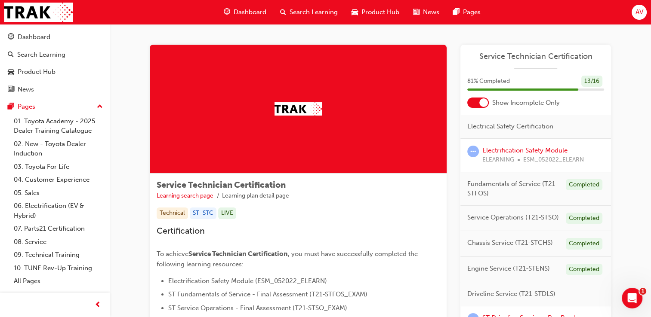
click at [378, 213] on div "Technical ST_STC LIVE" at bounding box center [298, 214] width 283 height 12
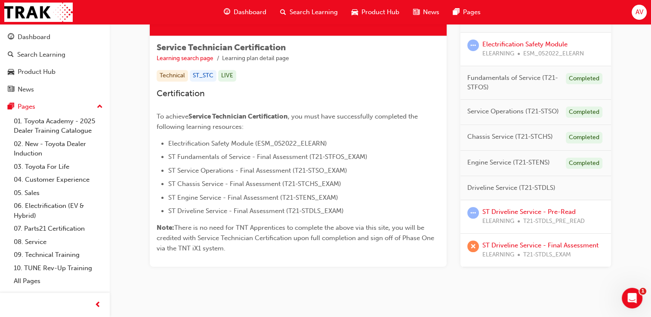
scroll to position [150, 0]
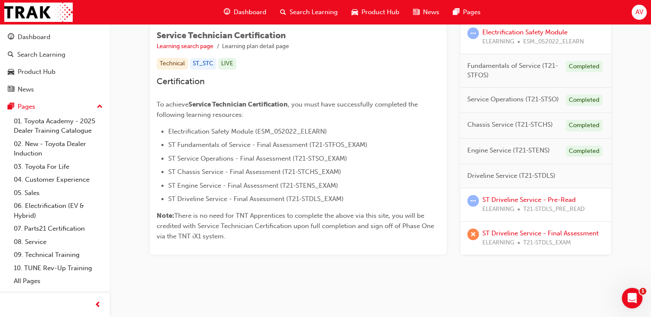
click at [201, 188] on span "ST Engine Service - Final Assessment (T21-STENS_EXAM)" at bounding box center [253, 186] width 170 height 8
click at [407, 163] on ul "Electrification Safety Module (ESM_052022_ELEARN) ST Fundamentals of Service - …" at bounding box center [298, 165] width 283 height 78
click at [515, 175] on span "Driveline Service (T21-STDLS)" at bounding box center [511, 176] width 88 height 10
click at [525, 197] on link "ST Driveline Service - Pre-Read" at bounding box center [528, 200] width 93 height 8
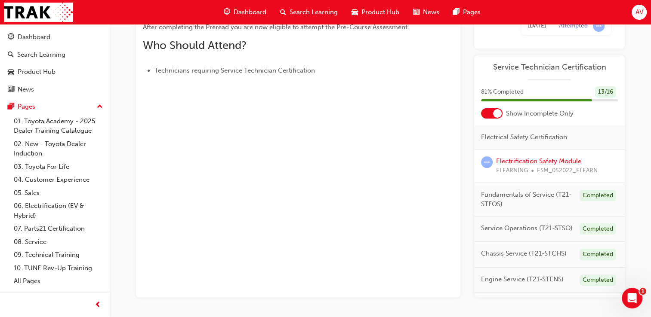
click at [488, 161] on span "learningRecordVerb_ATTEMPT-icon" at bounding box center [487, 163] width 12 height 12
click at [554, 161] on link "Electrification Safety Module" at bounding box center [538, 161] width 85 height 8
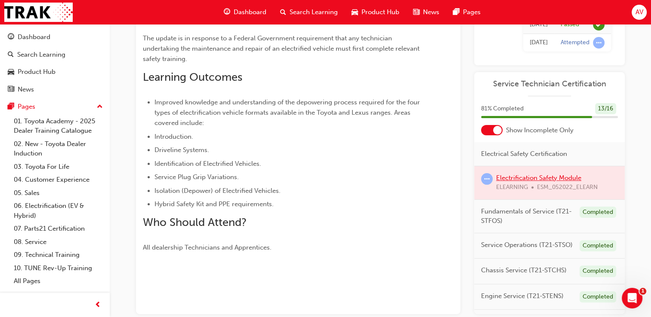
scroll to position [150, 0]
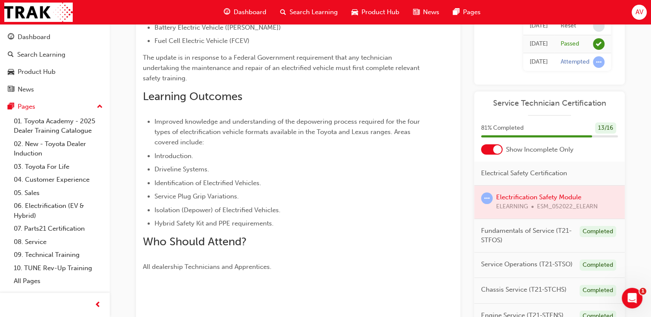
click at [360, 187] on li "Identification of Electrified Vehicles." at bounding box center [288, 183] width 268 height 10
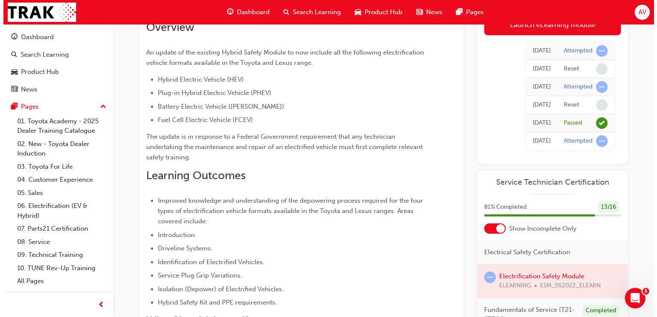
scroll to position [0, 0]
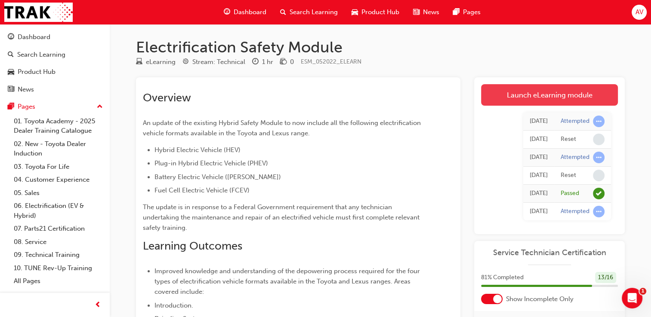
click at [559, 96] on link "Launch eLearning module" at bounding box center [549, 95] width 137 height 22
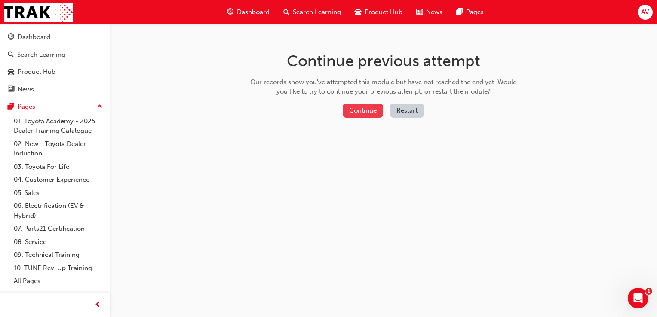
click at [366, 109] on button "Continue" at bounding box center [363, 111] width 40 height 14
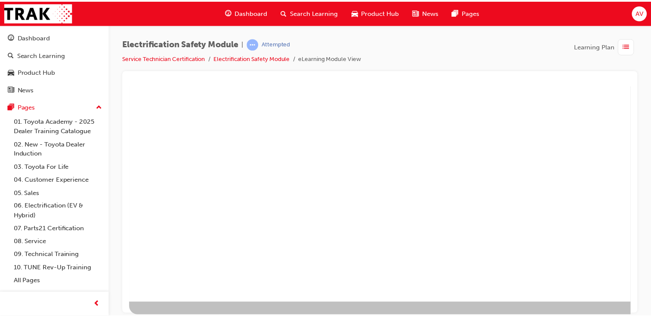
scroll to position [98, 0]
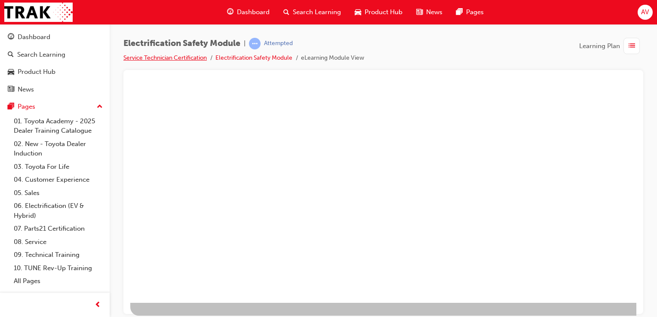
click at [154, 58] on link "Service Technician Certification" at bounding box center [164, 57] width 83 height 7
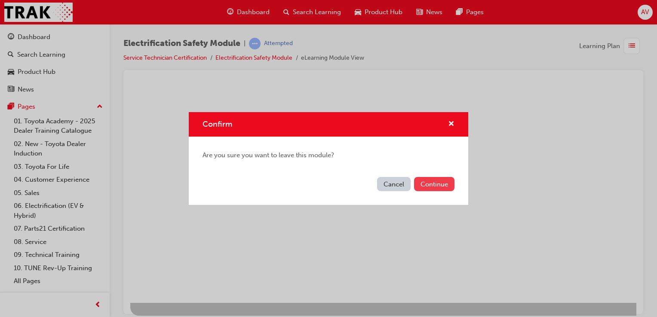
click at [427, 185] on button "Continue" at bounding box center [434, 184] width 40 height 14
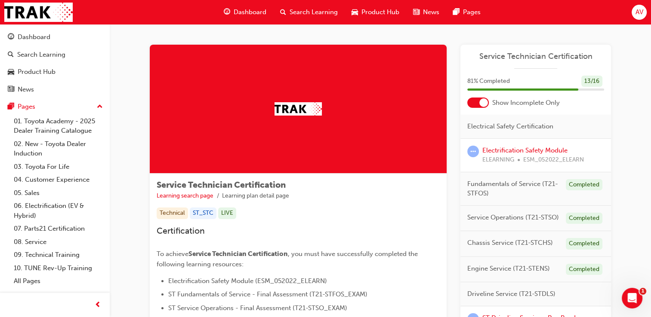
scroll to position [150, 0]
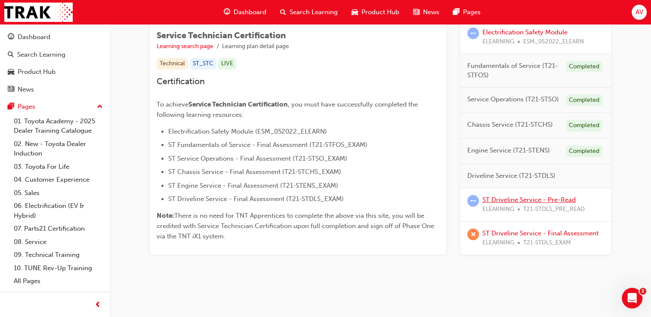
click at [525, 199] on link "ST Driveline Service - Pre-Read" at bounding box center [528, 200] width 93 height 8
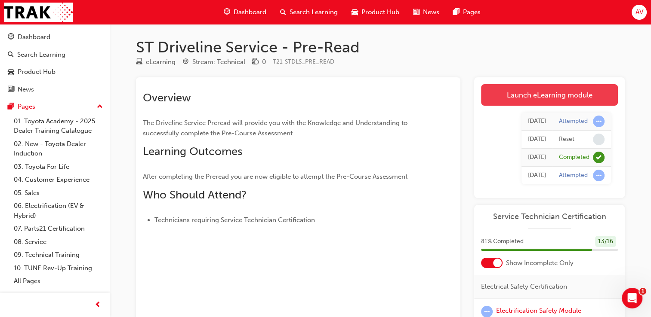
click at [529, 99] on link "Launch eLearning module" at bounding box center [549, 95] width 137 height 22
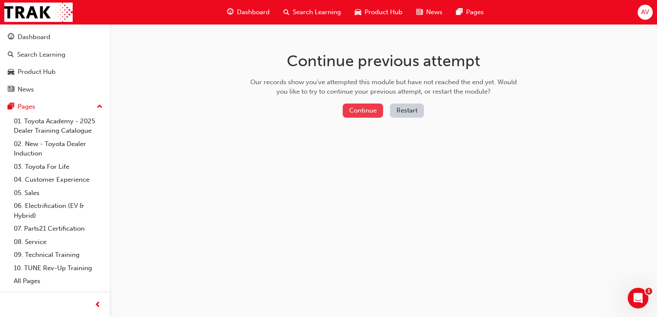
click at [356, 108] on button "Continue" at bounding box center [363, 111] width 40 height 14
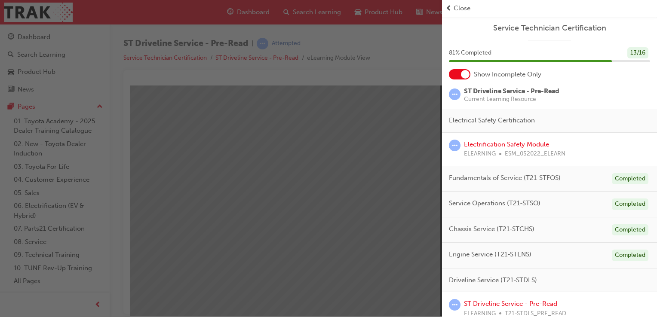
click at [372, 209] on div "button" at bounding box center [221, 158] width 442 height 317
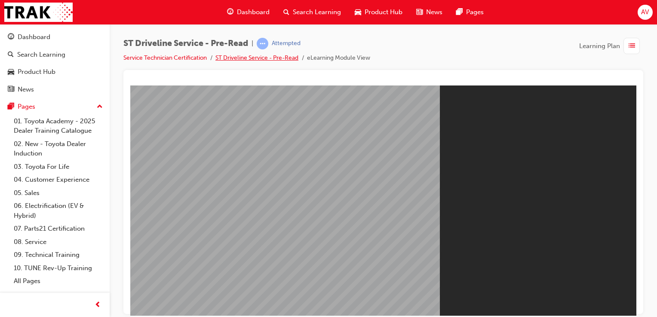
click at [250, 60] on link "ST Driveline Service - Pre-Read" at bounding box center [256, 57] width 83 height 7
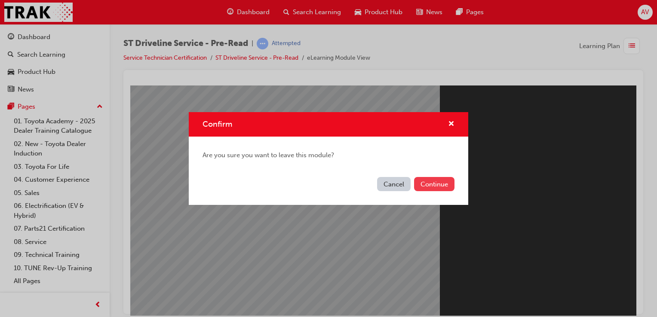
click at [441, 183] on button "Continue" at bounding box center [434, 184] width 40 height 14
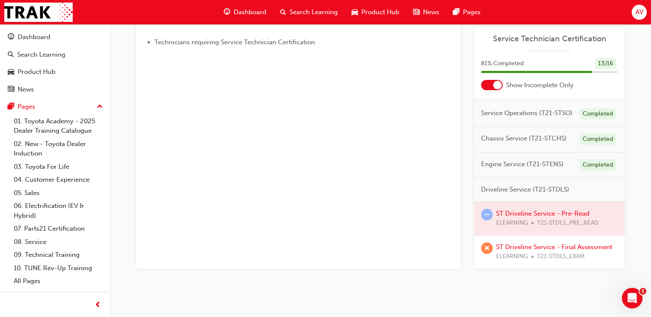
scroll to position [103, 0]
click at [487, 209] on span "learningRecordVerb_ATTEMPT-icon" at bounding box center [487, 215] width 12 height 12
click at [514, 203] on div at bounding box center [549, 218] width 151 height 33
click at [237, 42] on span "Technicians requiring Service Technician Certification" at bounding box center [234, 42] width 160 height 8
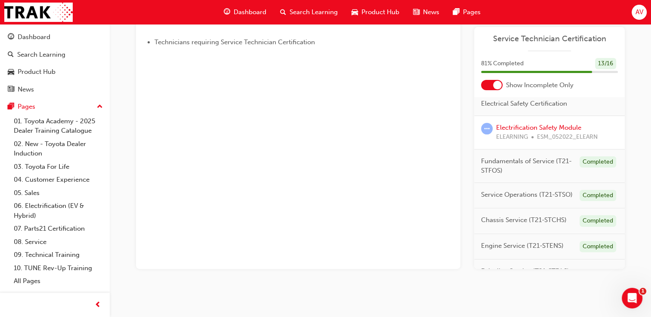
scroll to position [0, 0]
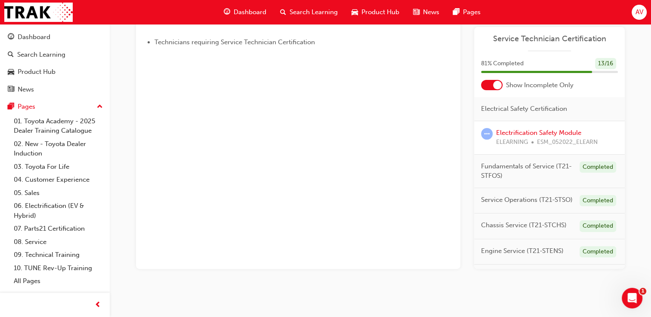
click at [623, 66] on div "81 % Completed 13 / 16" at bounding box center [549, 69] width 151 height 22
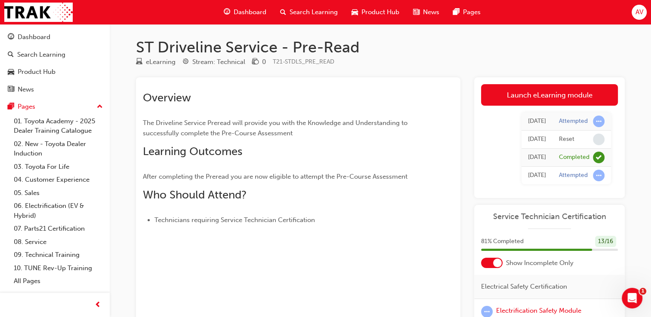
click at [157, 63] on div "eLearning" at bounding box center [161, 62] width 30 height 10
click at [246, 13] on span "Dashboard" at bounding box center [250, 12] width 33 height 10
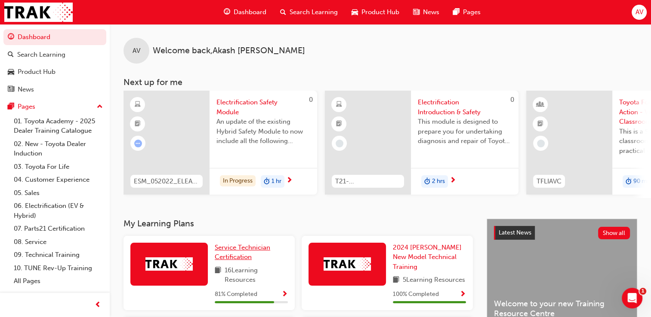
click at [231, 257] on span "Service Technician Certification" at bounding box center [242, 253] width 55 height 18
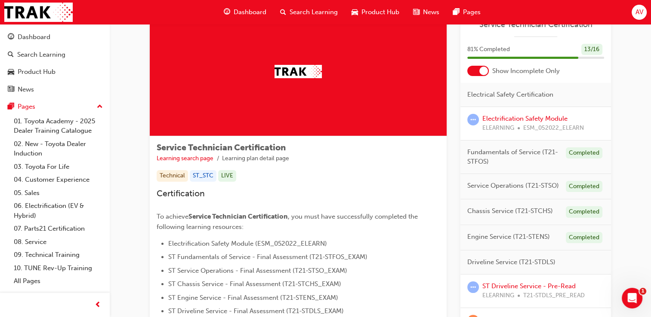
scroll to position [150, 0]
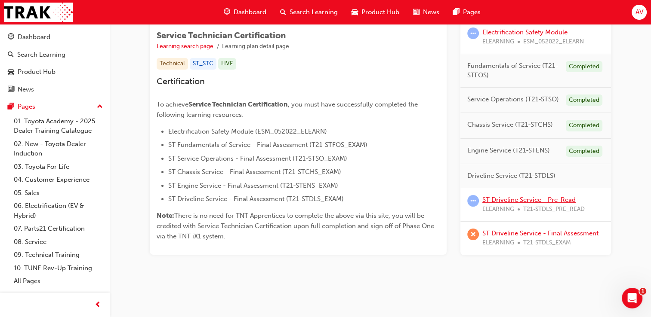
click at [538, 197] on link "ST Driveline Service - Pre-Read" at bounding box center [528, 200] width 93 height 8
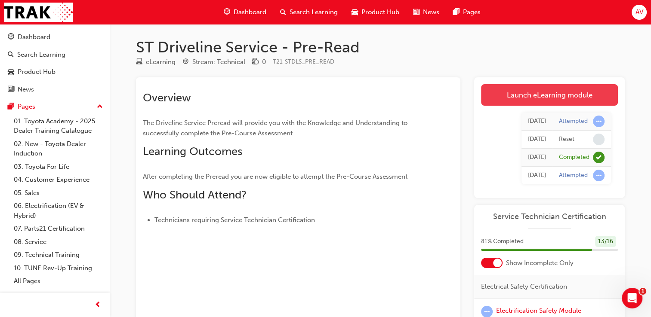
click at [555, 94] on link "Launch eLearning module" at bounding box center [549, 95] width 137 height 22
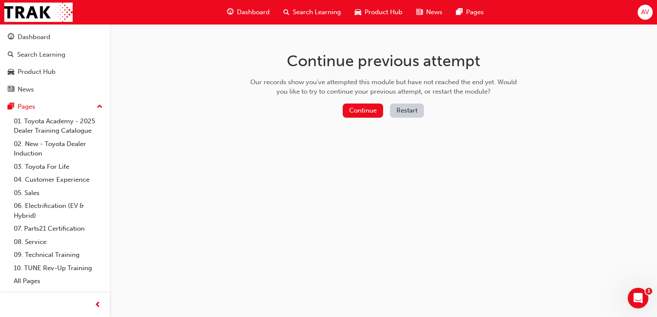
click at [404, 113] on button "Restart" at bounding box center [407, 111] width 34 height 14
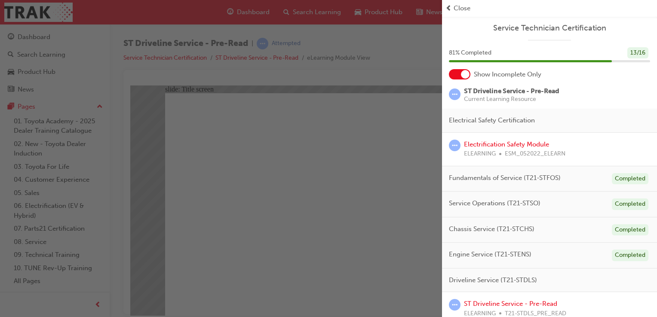
click at [383, 71] on div "button" at bounding box center [221, 158] width 442 height 317
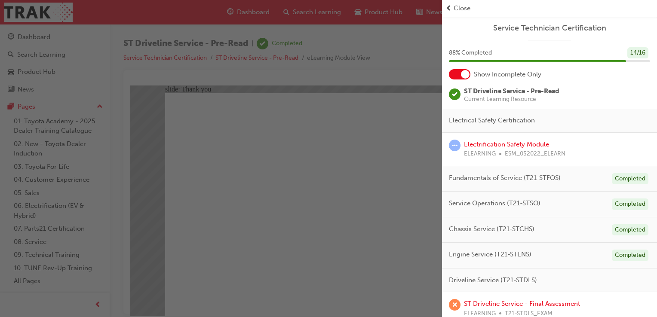
click at [295, 268] on div "button" at bounding box center [221, 158] width 442 height 317
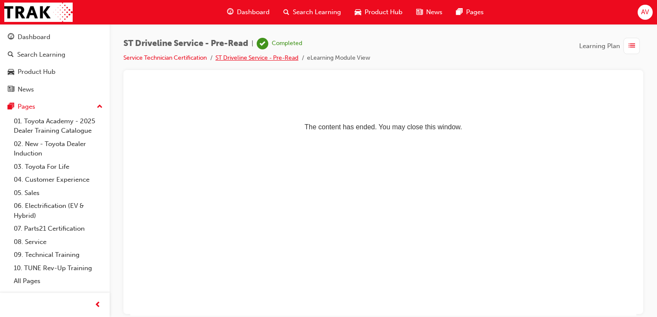
click at [248, 58] on link "ST Driveline Service - Pre-Read" at bounding box center [256, 57] width 83 height 7
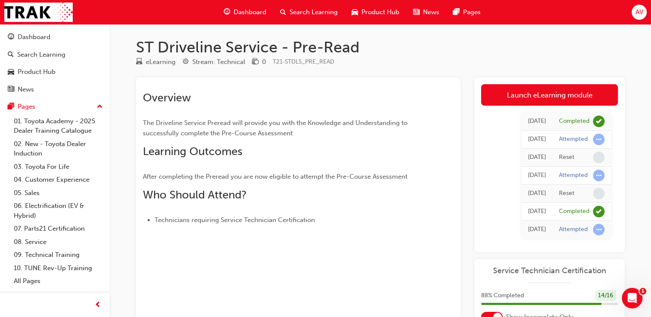
click at [247, 10] on span "Dashboard" at bounding box center [250, 12] width 33 height 10
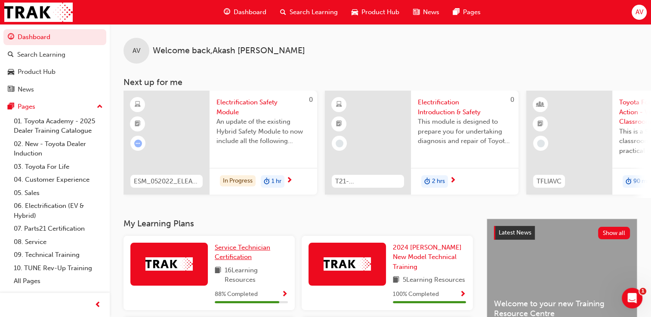
click at [249, 249] on span "Service Technician Certification" at bounding box center [242, 253] width 55 height 18
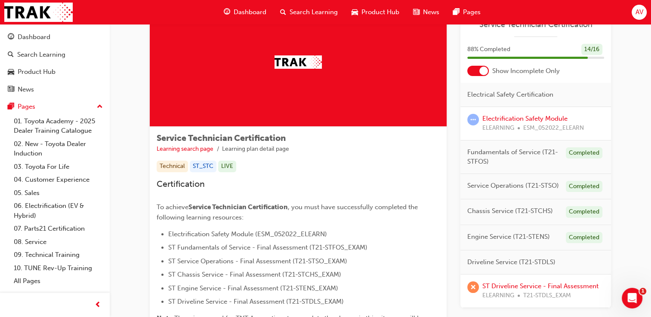
scroll to position [150, 0]
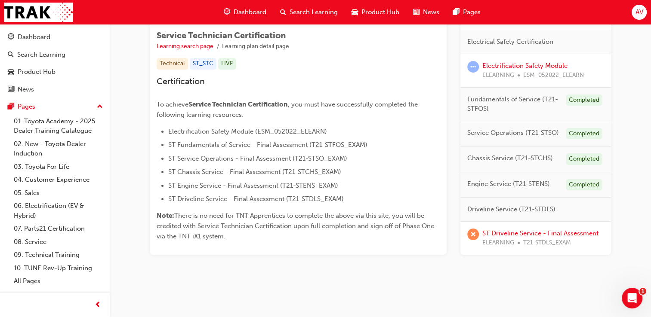
click at [500, 208] on span "Driveline Service (T21-STDLS)" at bounding box center [511, 210] width 88 height 10
click at [297, 103] on span ", you must have successfully completed the following learning resources:" at bounding box center [288, 110] width 263 height 18
click at [243, 14] on span "Dashboard" at bounding box center [250, 12] width 33 height 10
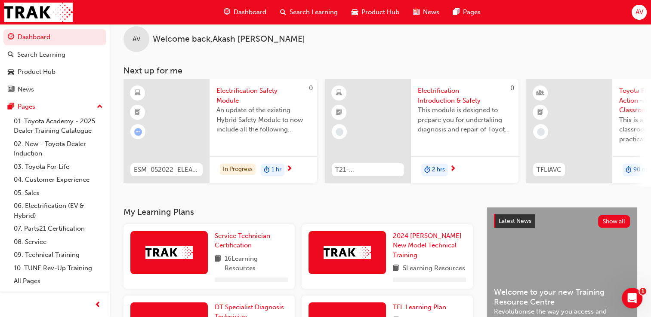
scroll to position [150, 0]
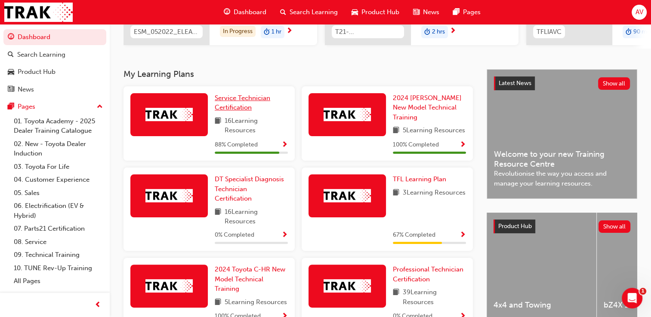
click at [231, 97] on span "Service Technician Certification" at bounding box center [242, 103] width 55 height 18
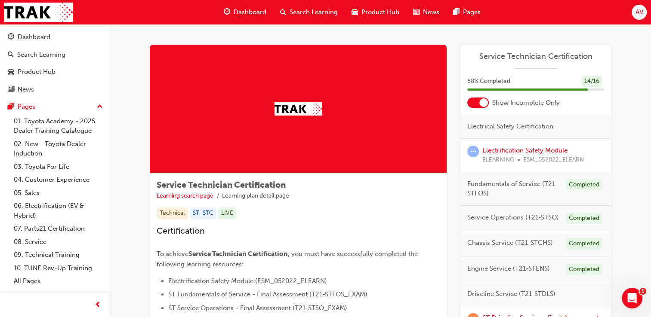
scroll to position [150, 0]
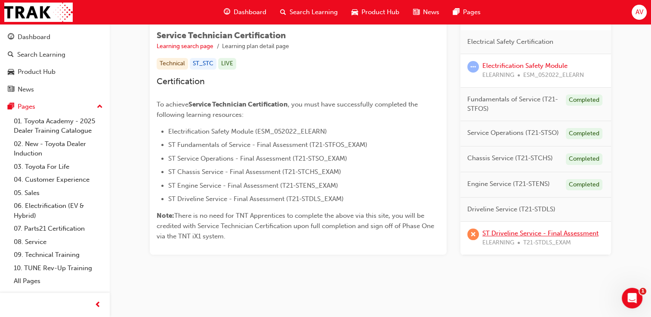
click at [575, 231] on link "ST Driveline Service - Final Assessment" at bounding box center [540, 233] width 116 height 8
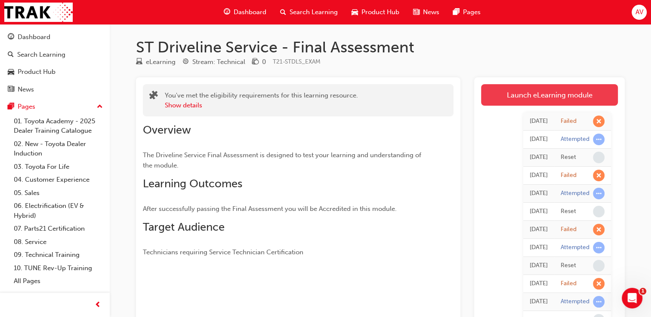
click at [550, 91] on link "Launch eLearning module" at bounding box center [549, 95] width 137 height 22
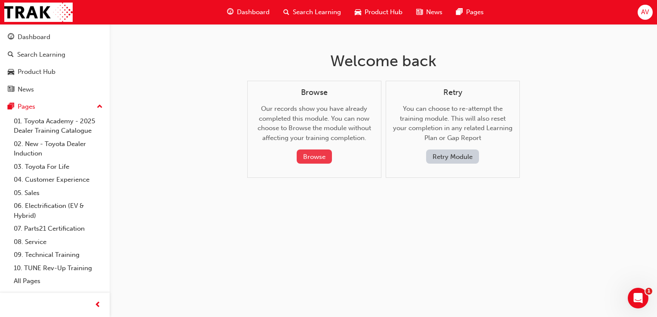
click at [320, 159] on button "Browse" at bounding box center [314, 157] width 35 height 14
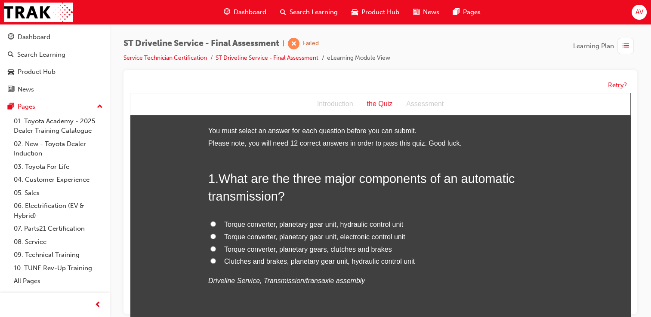
click at [369, 105] on div "the Quiz" at bounding box center [380, 104] width 40 height 12
click at [194, 59] on link "Service Technician Certification" at bounding box center [164, 57] width 83 height 7
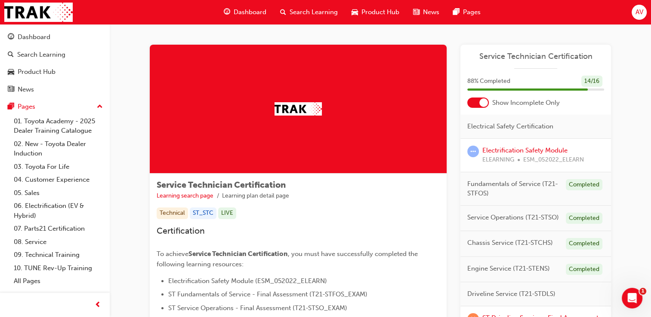
click at [351, 232] on h3 "Certification" at bounding box center [298, 231] width 283 height 10
click at [242, 13] on span "Dashboard" at bounding box center [250, 12] width 33 height 10
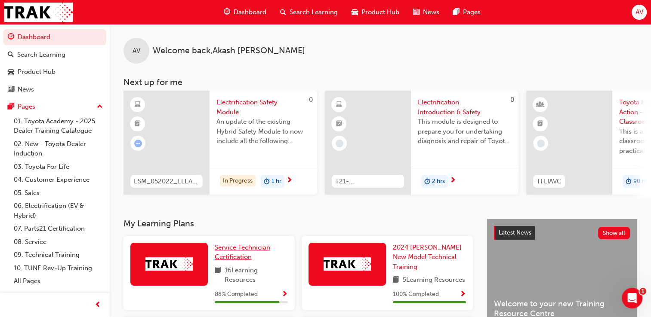
click at [242, 252] on span "Service Technician Certification" at bounding box center [242, 253] width 55 height 18
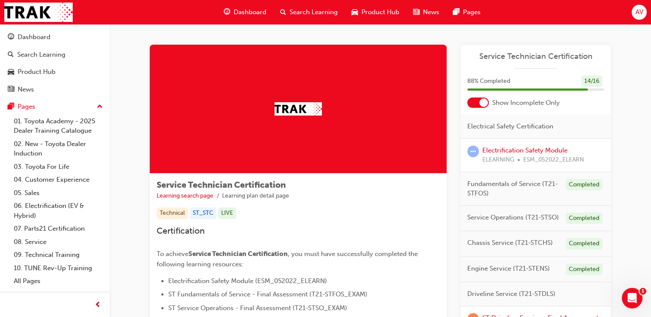
click at [242, 252] on span "Service Technician Certification" at bounding box center [237, 254] width 99 height 8
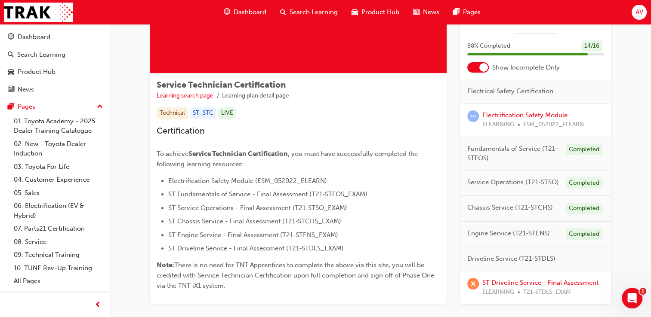
scroll to position [125, 0]
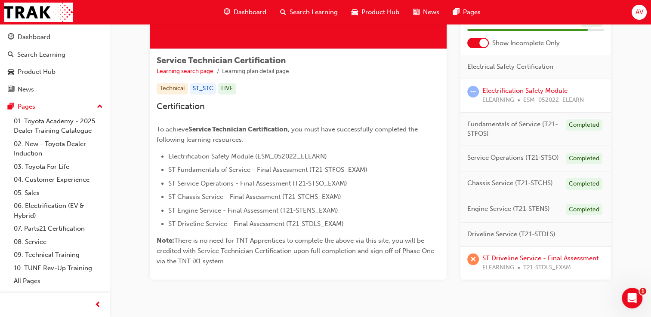
click at [504, 236] on span "Driveline Service (T21-STDLS)" at bounding box center [511, 235] width 88 height 10
drag, startPoint x: 522, startPoint y: 235, endPoint x: 552, endPoint y: 238, distance: 30.7
click at [552, 238] on span "Driveline Service (T21-STDLS)" at bounding box center [511, 235] width 88 height 10
copy span "T21-STDLS"
click at [58, 52] on div "Search Learning" at bounding box center [41, 55] width 48 height 10
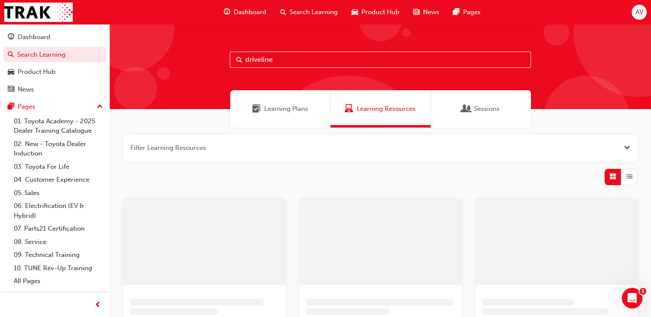
click at [270, 59] on input "driveline" at bounding box center [380, 60] width 301 height 16
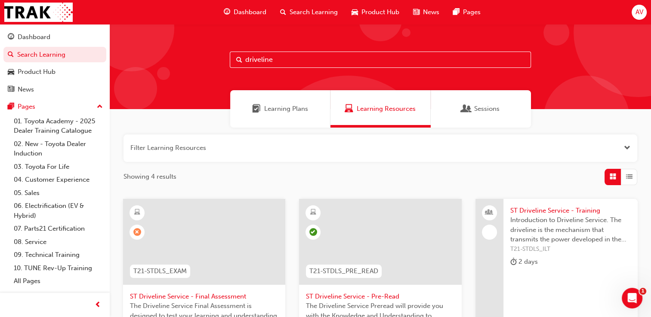
click at [270, 59] on input "driveline" at bounding box center [380, 60] width 301 height 16
paste input "T21-STDLS"
type input "T21-STDLS"
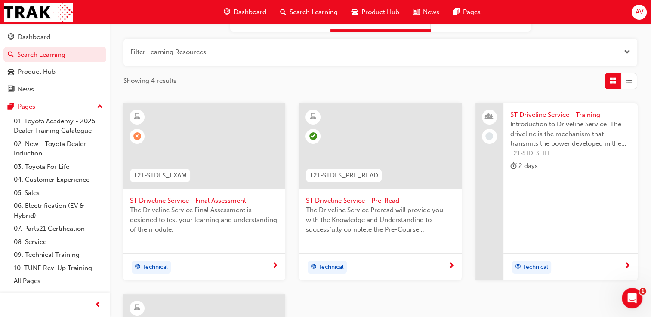
scroll to position [95, 0]
click at [384, 199] on span "ST Driveline Service - Pre-Read" at bounding box center [380, 202] width 148 height 10
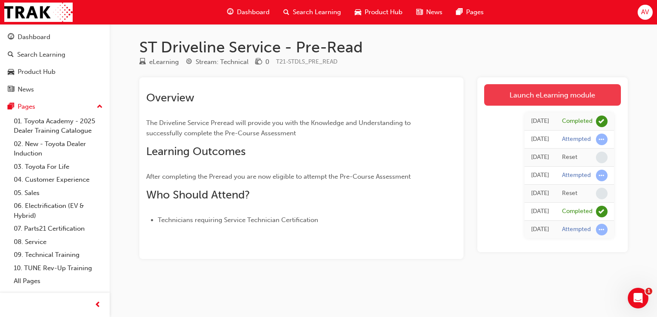
click at [594, 94] on link "Launch eLearning module" at bounding box center [552, 95] width 137 height 22
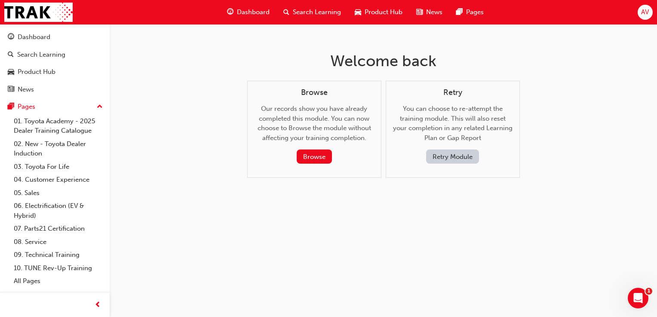
click at [455, 160] on button "Retry Module" at bounding box center [452, 157] width 53 height 14
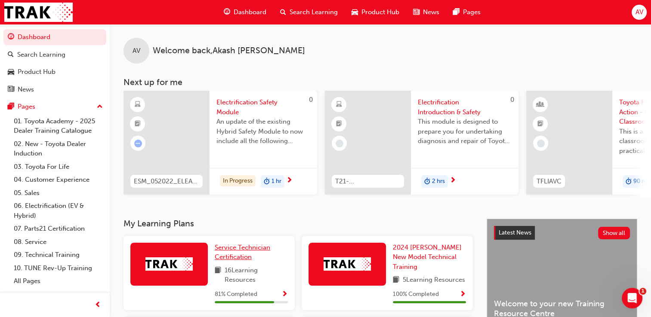
click at [243, 259] on span "Service Technician Certification" at bounding box center [242, 253] width 55 height 18
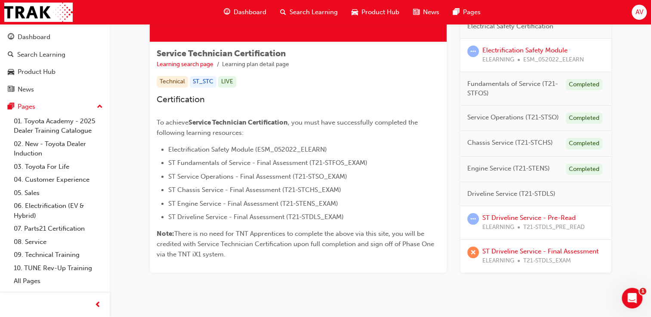
scroll to position [138, 0]
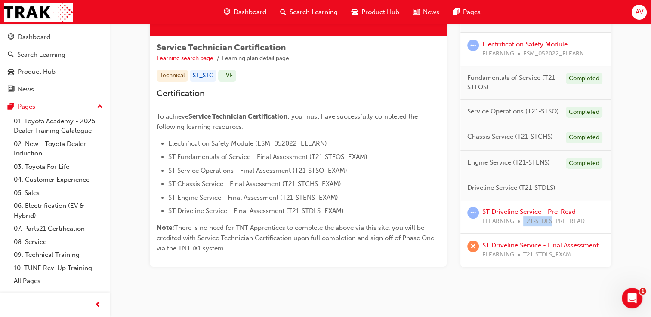
drag, startPoint x: 523, startPoint y: 221, endPoint x: 551, endPoint y: 221, distance: 28.0
click at [551, 221] on span "T21-STDLS_PRE_READ" at bounding box center [554, 222] width 62 height 10
copy span "T21-STDLS"
click at [59, 55] on div "Search Learning" at bounding box center [41, 55] width 48 height 10
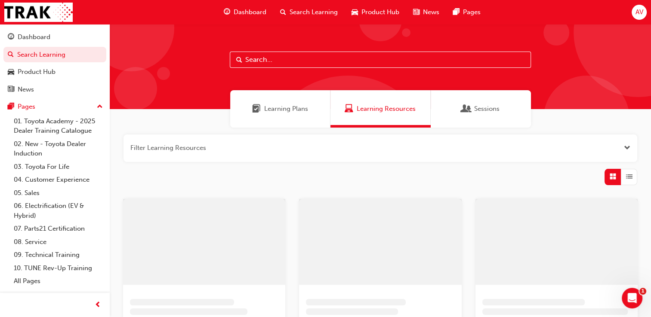
click at [269, 61] on input "text" at bounding box center [380, 60] width 301 height 16
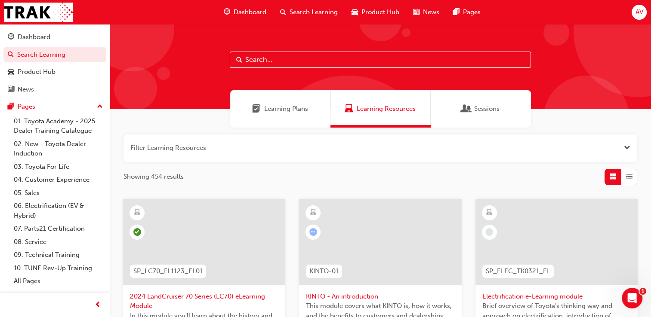
paste input "T21-STDLS"
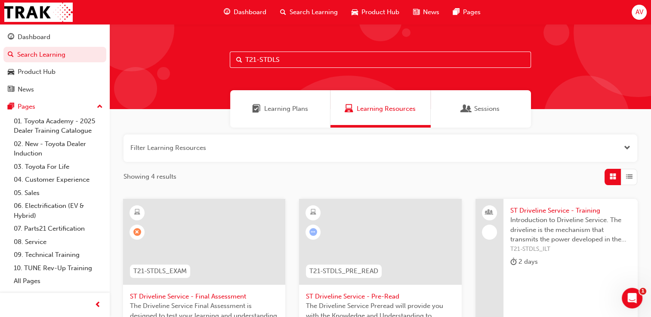
type input "T21-STDLS"
click at [351, 293] on span "ST Driveline Service - Pre-Read" at bounding box center [380, 297] width 148 height 10
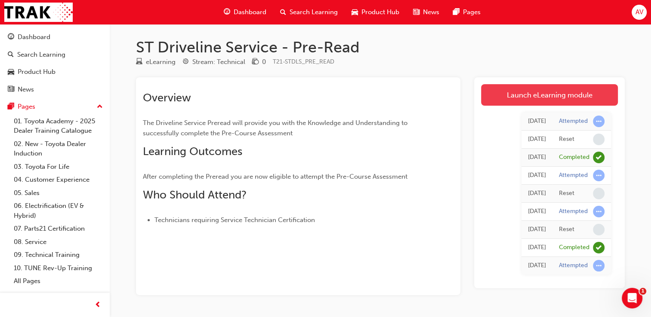
click at [557, 91] on link "Launch eLearning module" at bounding box center [549, 95] width 137 height 22
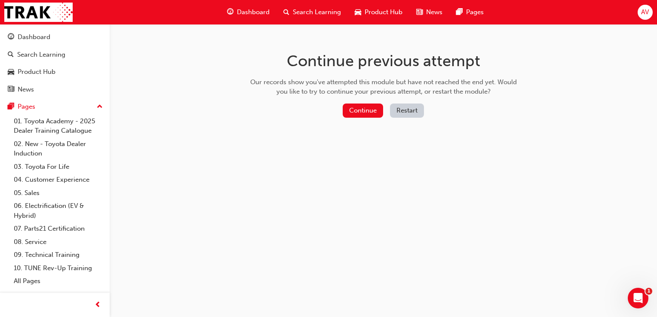
click at [408, 110] on button "Restart" at bounding box center [407, 111] width 34 height 14
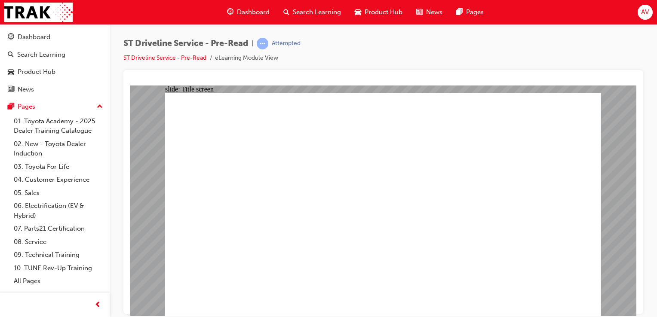
click at [642, 296] on div at bounding box center [383, 192] width 520 height 244
click at [656, 274] on div "ST Driveline Service - Pre-Read | Attempted ST Driveline Service - Pre-Read eLe…" at bounding box center [384, 160] width 548 height 272
